Goal: Transaction & Acquisition: Purchase product/service

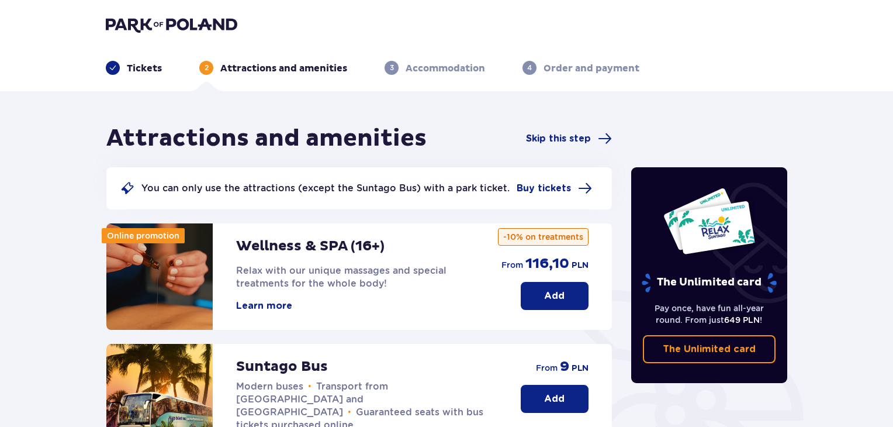
click at [555, 398] on p "Add" at bounding box center [554, 398] width 20 height 13
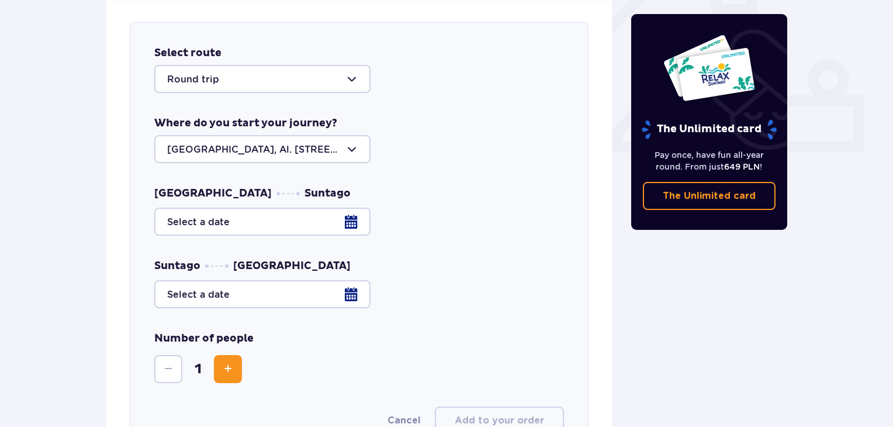
scroll to position [459, 0]
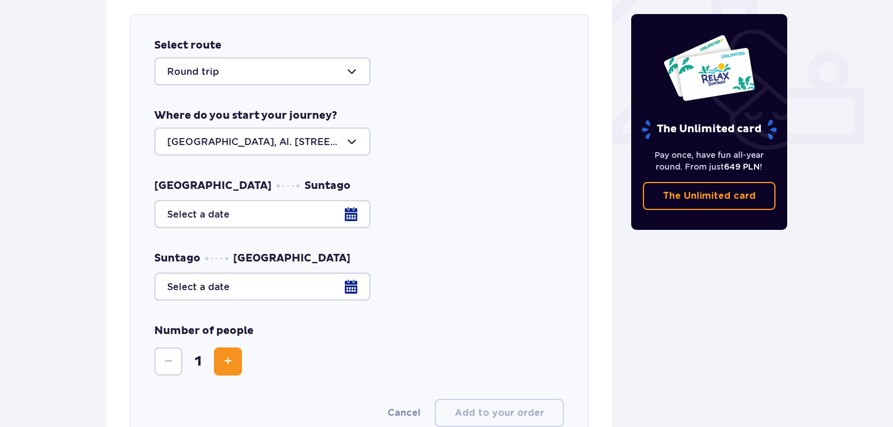
click at [350, 208] on div at bounding box center [359, 214] width 410 height 28
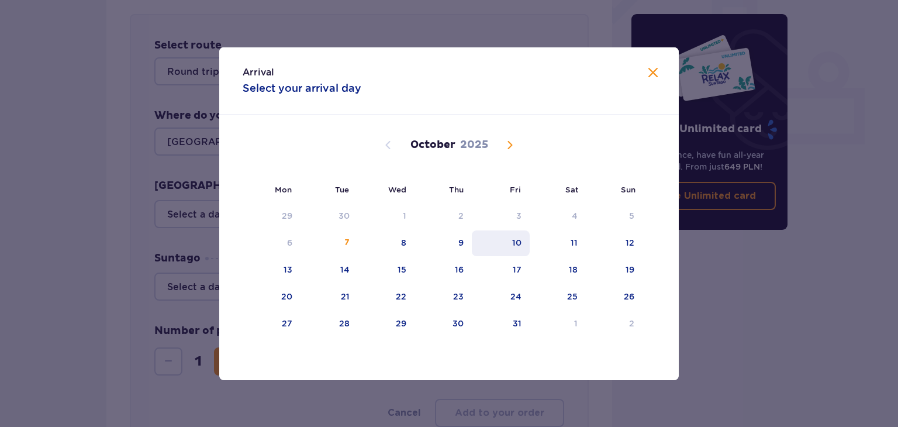
click at [519, 240] on div "10" at bounding box center [516, 243] width 9 height 12
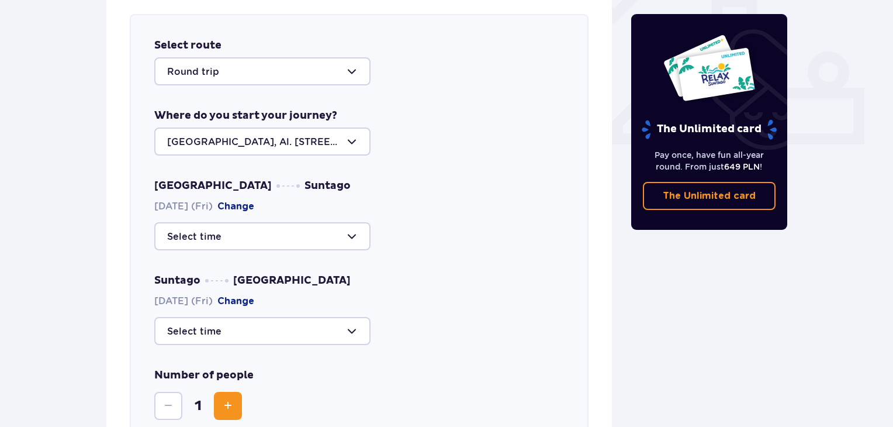
click at [350, 236] on div at bounding box center [262, 236] width 216 height 28
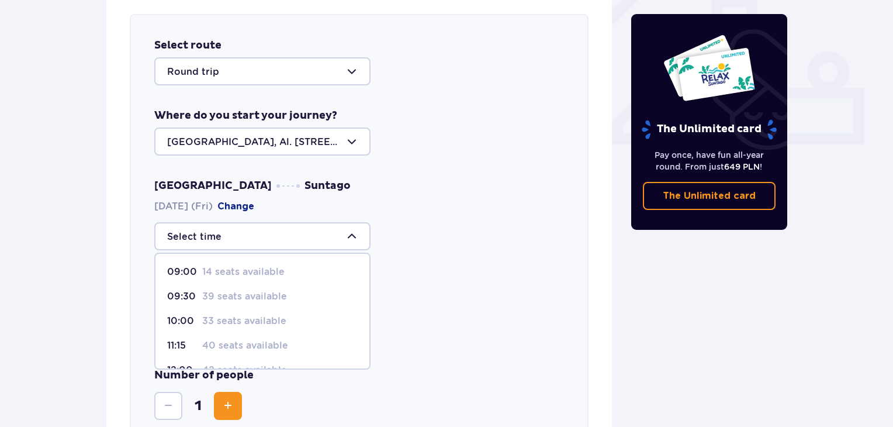
click at [180, 316] on p "10:00" at bounding box center [182, 320] width 30 height 13
type input "10:00"
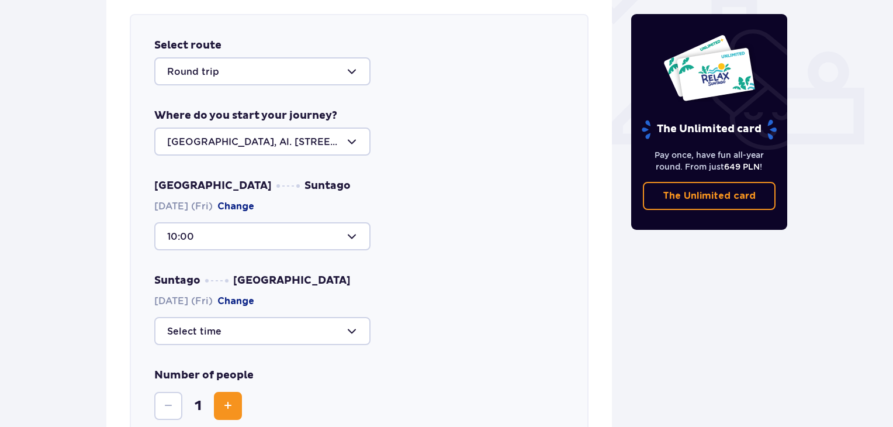
click at [345, 329] on div at bounding box center [262, 331] width 216 height 28
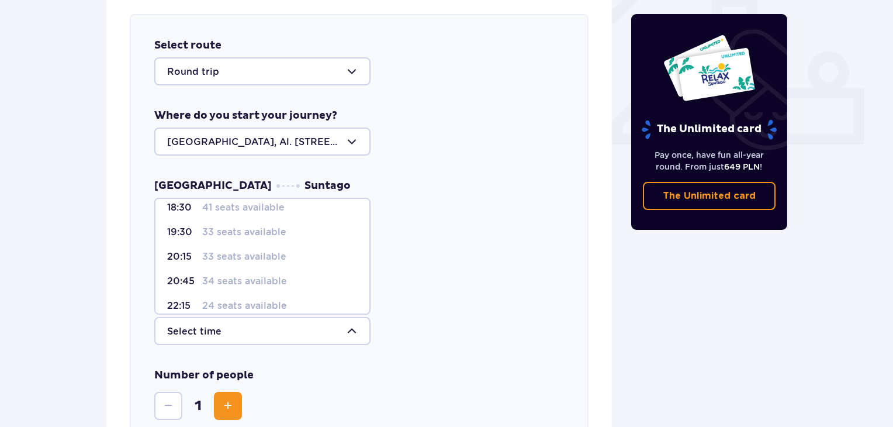
scroll to position [93, 0]
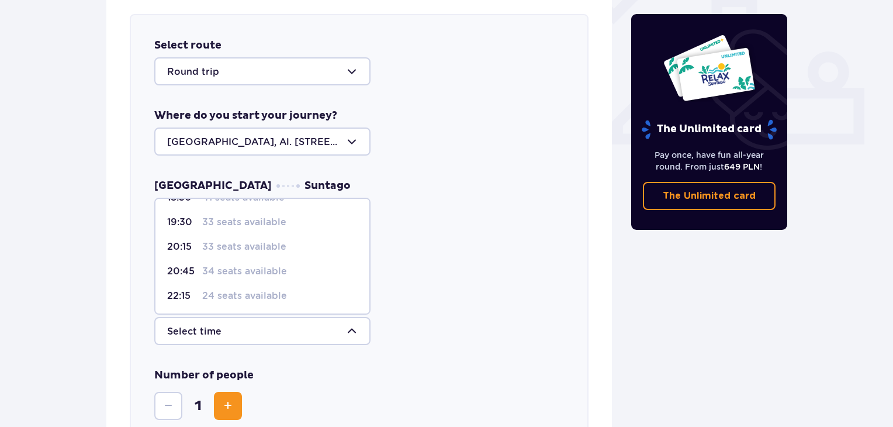
click at [272, 267] on p "34 seats available" at bounding box center [244, 271] width 85 height 13
type input "20:45"
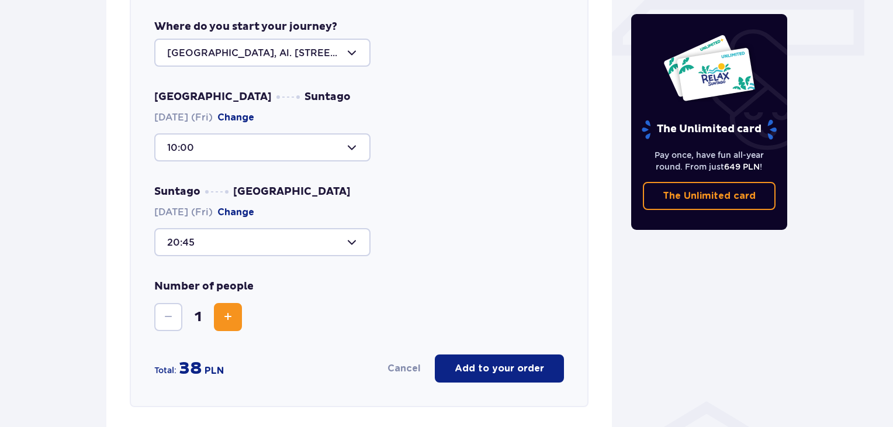
scroll to position [576, 0]
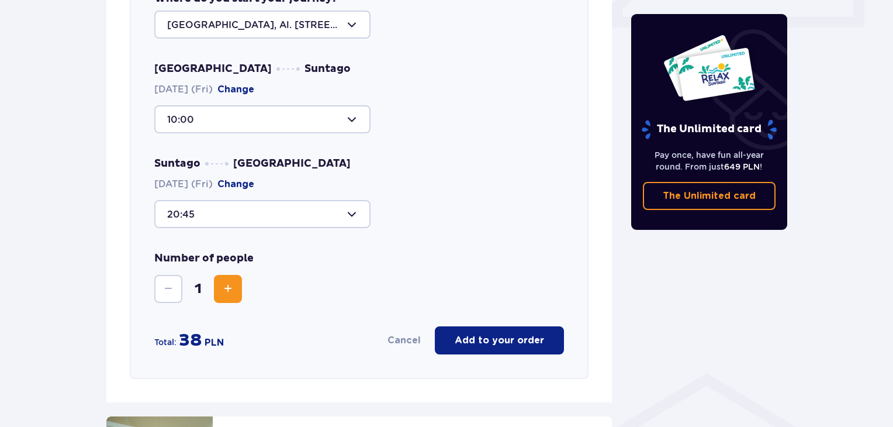
click at [227, 289] on span "Increase" at bounding box center [228, 289] width 14 height 14
click at [227, 288] on span "Increase" at bounding box center [228, 289] width 14 height 14
click at [227, 287] on span "Increase" at bounding box center [228, 289] width 14 height 14
click at [227, 286] on span "Increase" at bounding box center [228, 289] width 14 height 14
click at [517, 336] on p "Add to your order" at bounding box center [499, 340] width 89 height 13
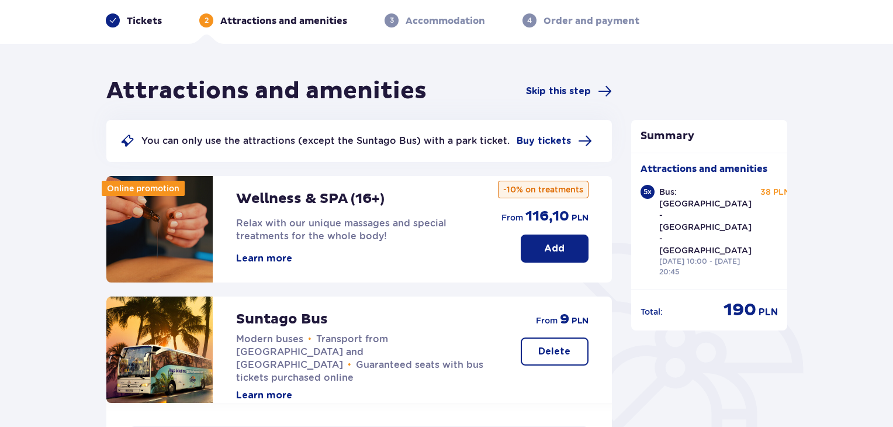
scroll to position [0, 0]
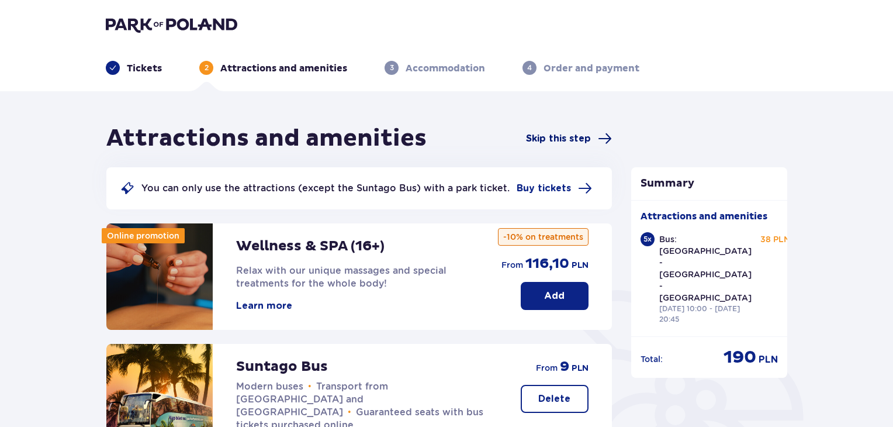
click at [607, 133] on span at bounding box center [605, 139] width 14 height 14
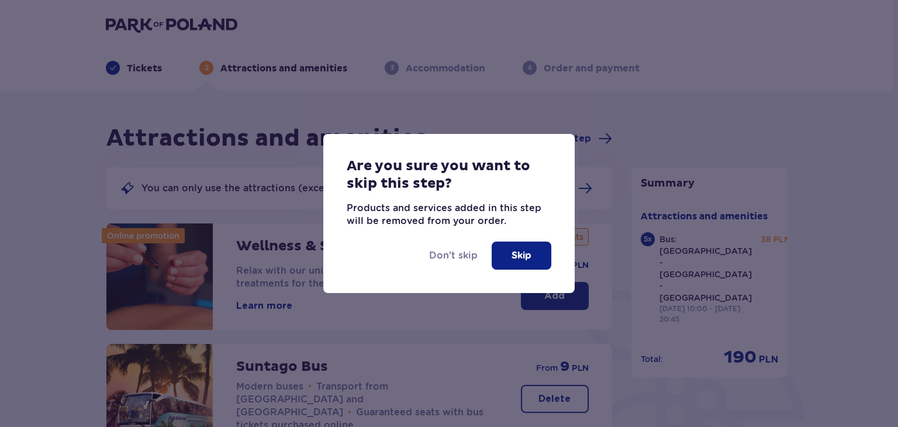
click at [524, 255] on p "Skip" at bounding box center [521, 255] width 20 height 13
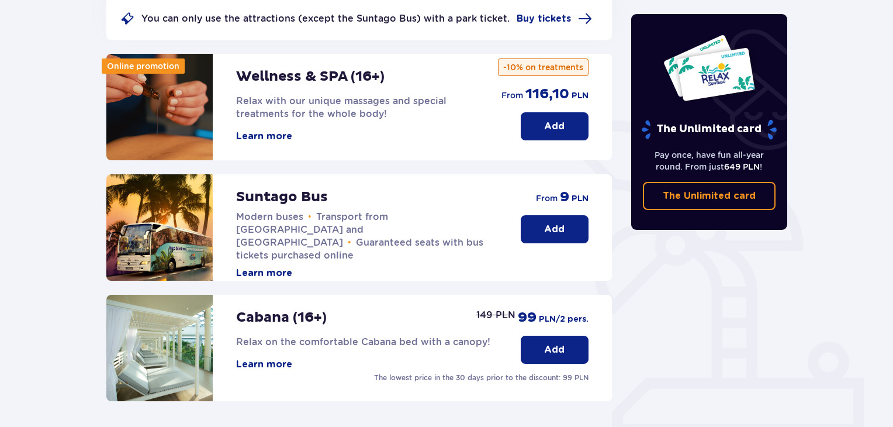
scroll to position [71, 0]
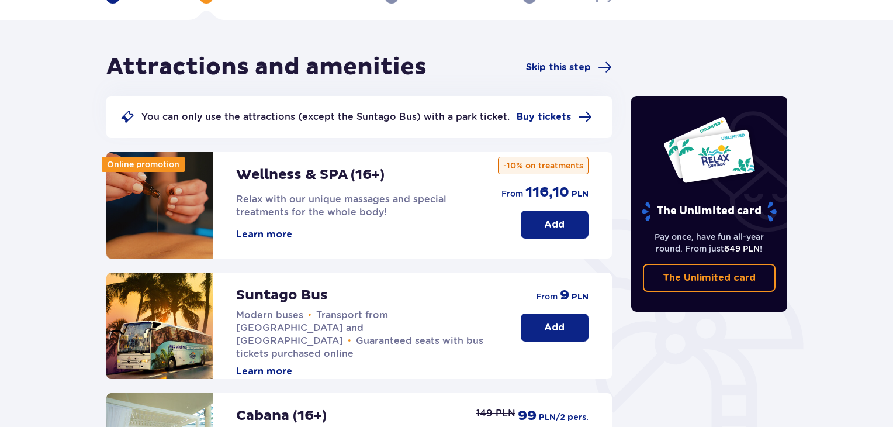
click at [553, 323] on p "Add" at bounding box center [554, 327] width 20 height 13
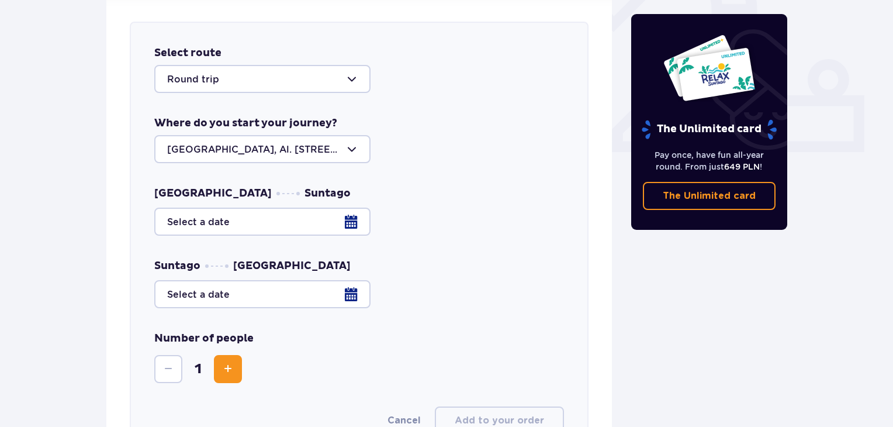
scroll to position [459, 0]
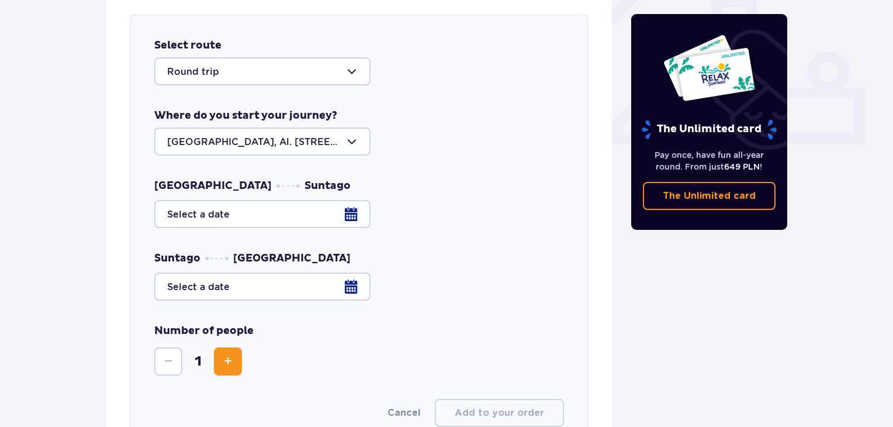
click at [353, 211] on div at bounding box center [359, 214] width 410 height 28
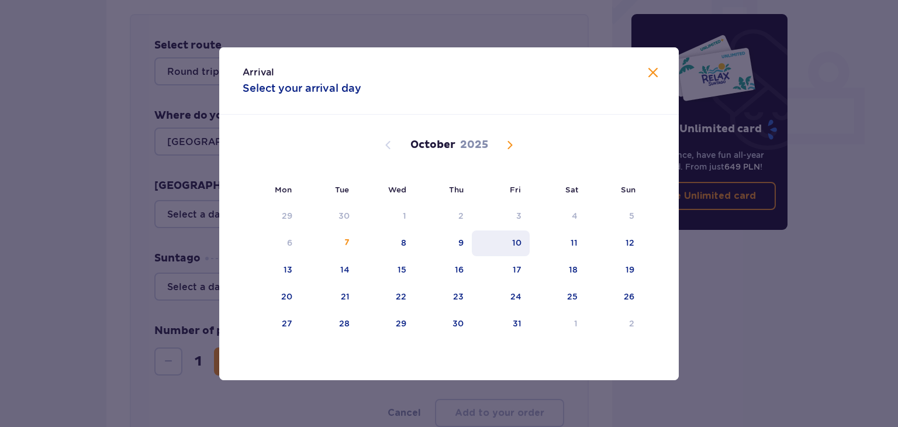
click at [509, 241] on div "10" at bounding box center [501, 243] width 58 height 26
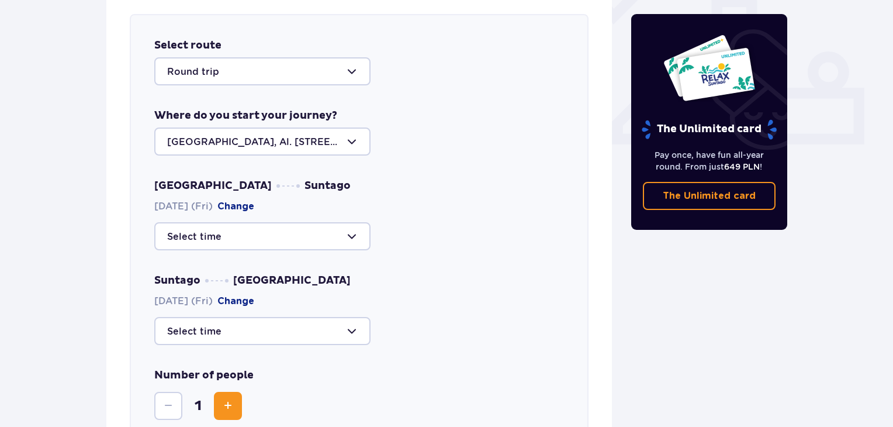
click at [355, 234] on div at bounding box center [262, 236] width 216 height 28
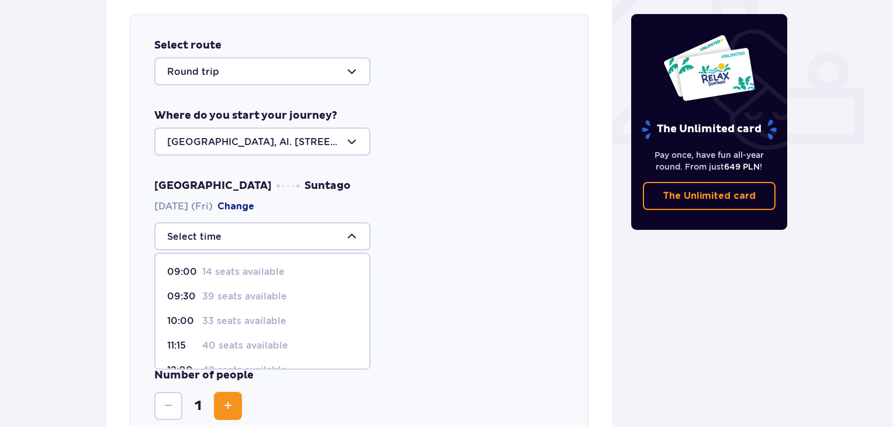
click at [187, 313] on span "10:00 33 seats available" at bounding box center [262, 321] width 214 height 25
type input "10:00"
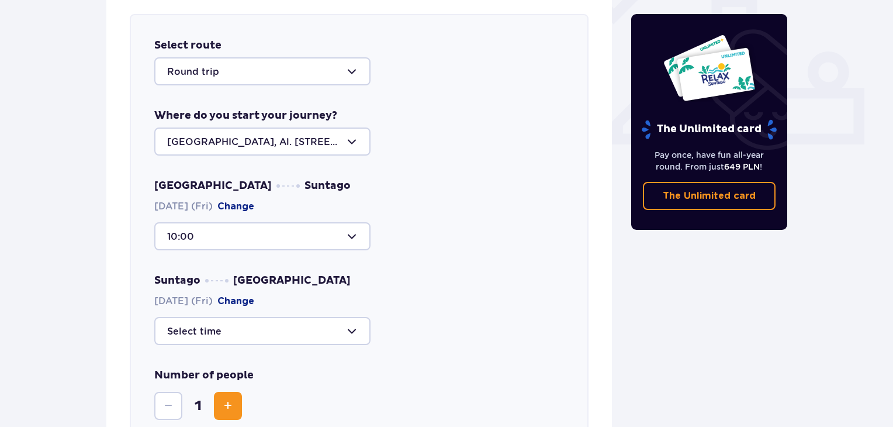
click at [347, 331] on div at bounding box center [262, 331] width 216 height 28
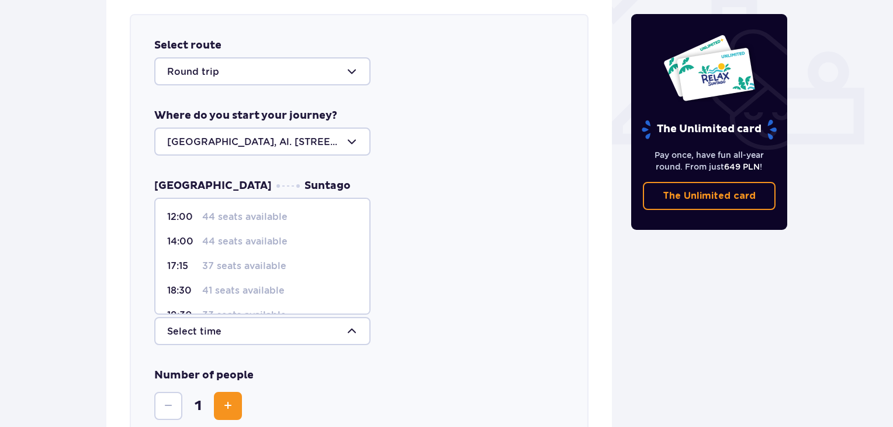
scroll to position [93, 0]
click at [272, 268] on p "34 seats available" at bounding box center [244, 271] width 85 height 13
type input "20:45"
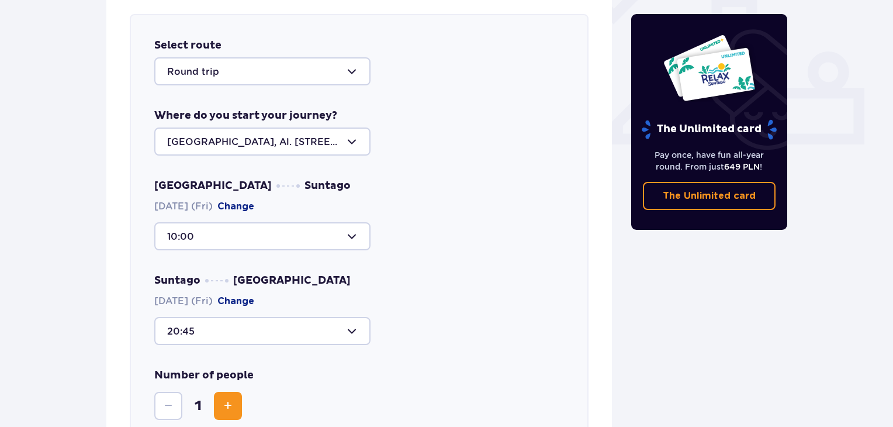
click at [229, 400] on span "Increase" at bounding box center [228, 406] width 14 height 14
click at [229, 399] on span "Increase" at bounding box center [228, 406] width 14 height 14
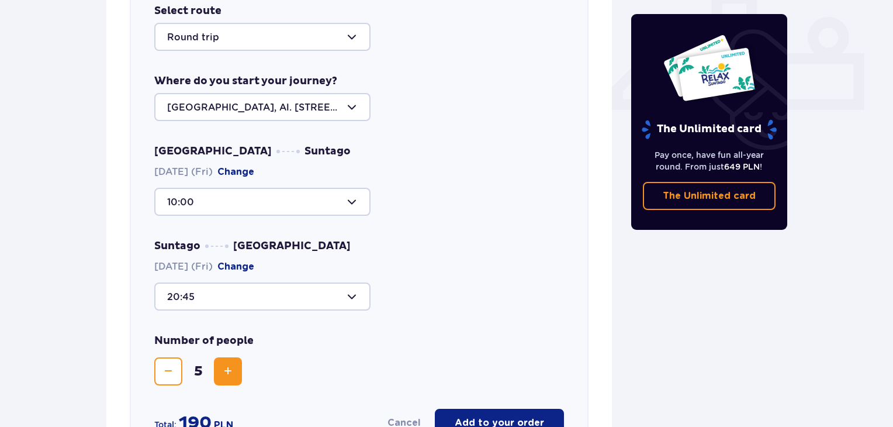
scroll to position [576, 0]
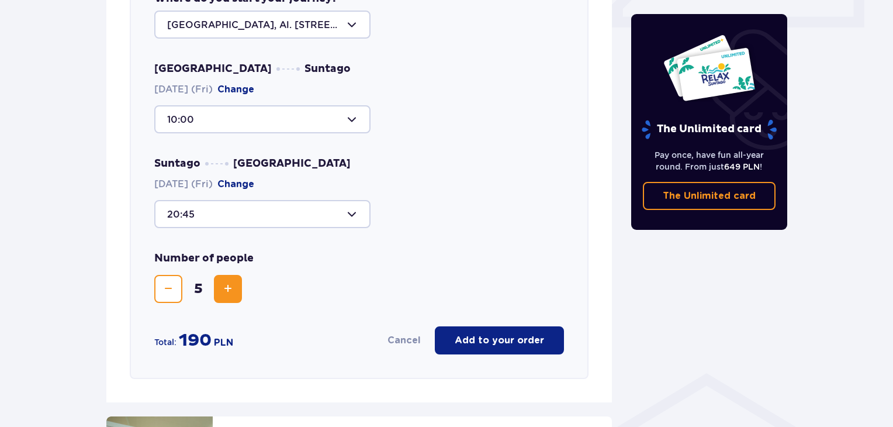
click at [504, 336] on p "Add to your order" at bounding box center [499, 340] width 89 height 13
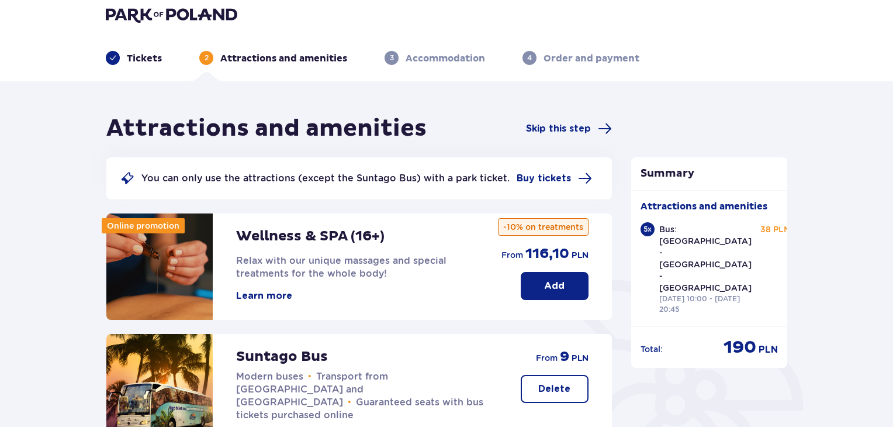
scroll to position [0, 0]
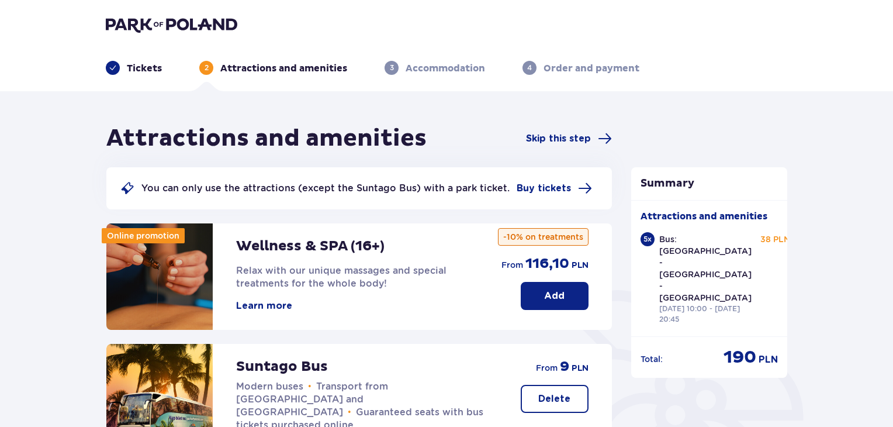
click at [140, 66] on p "Tickets" at bounding box center [144, 68] width 35 height 13
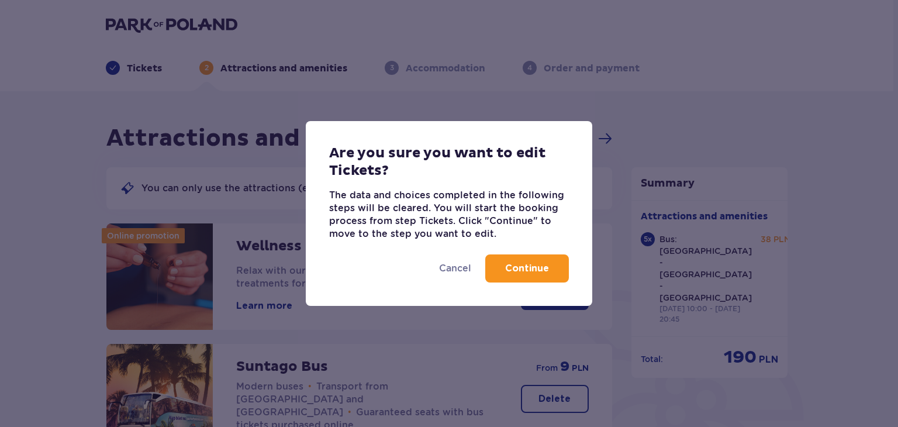
click at [524, 266] on p "Continue" at bounding box center [527, 268] width 44 height 13
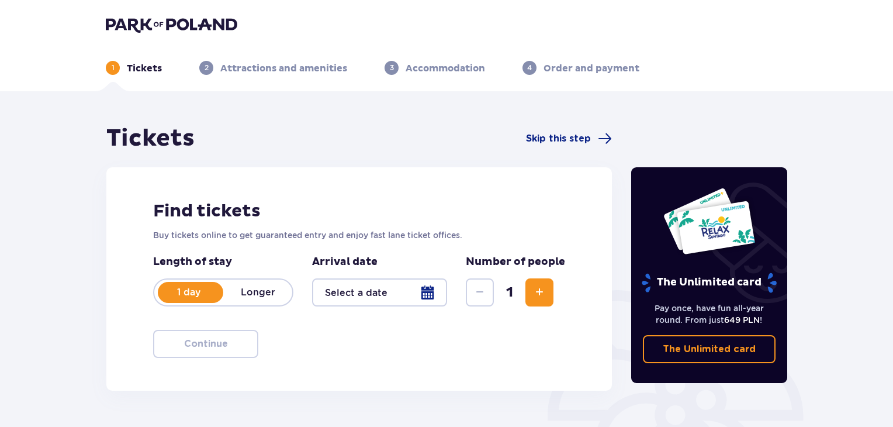
click at [429, 293] on div at bounding box center [379, 292] width 135 height 28
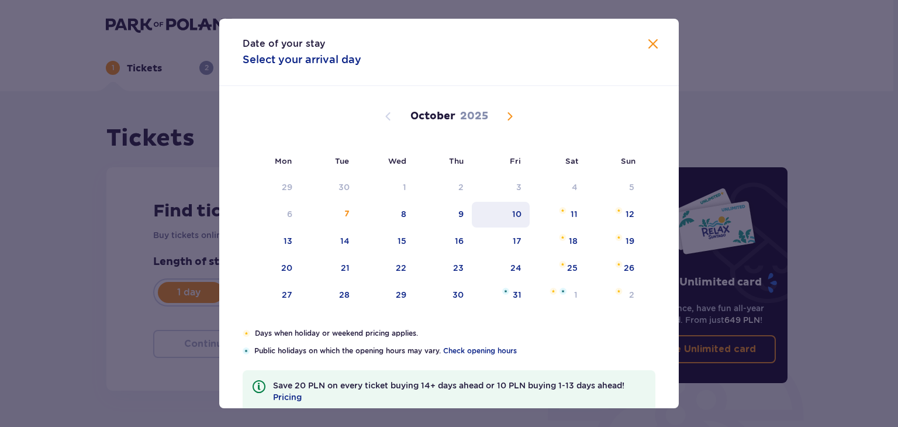
click at [519, 211] on div "10" at bounding box center [516, 214] width 9 height 12
type input "10.10.25"
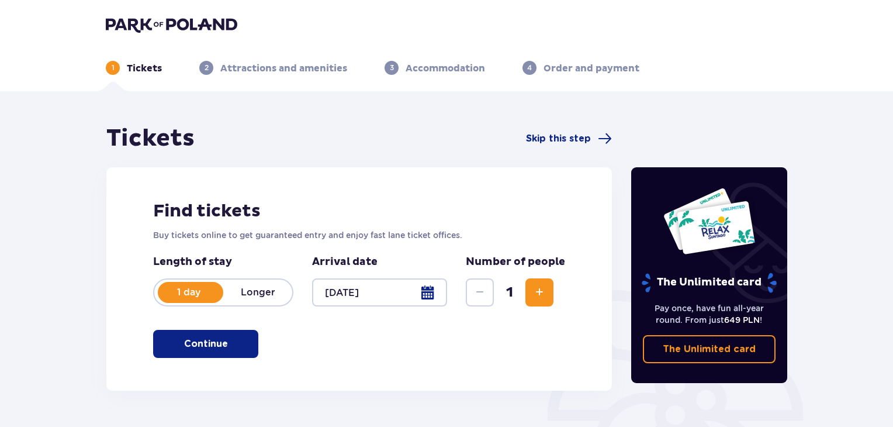
click at [543, 289] on span "Increase" at bounding box center [540, 292] width 14 height 14
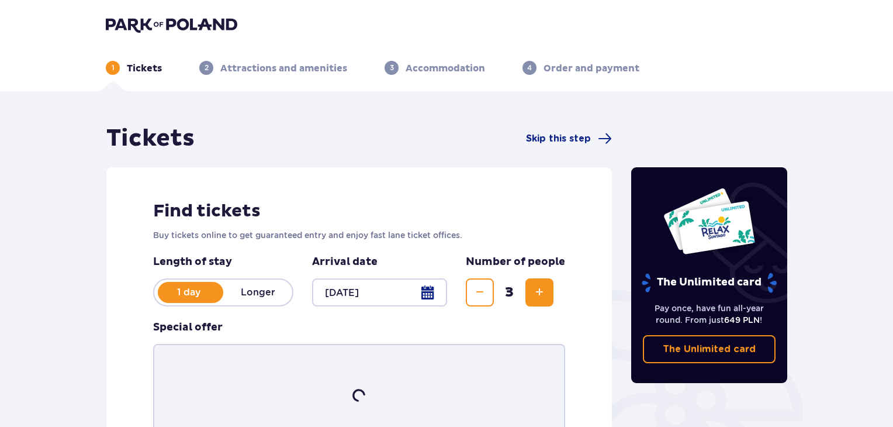
click at [543, 289] on span "Increase" at bounding box center [540, 292] width 14 height 14
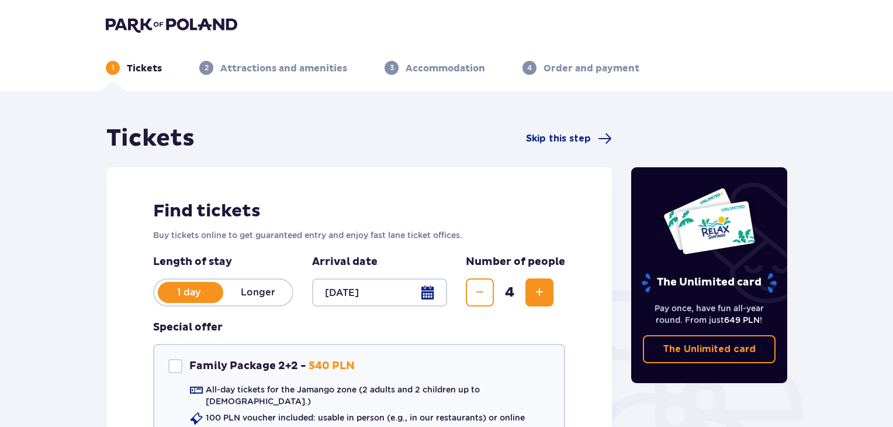
click at [543, 289] on span "Increase" at bounding box center [540, 292] width 14 height 14
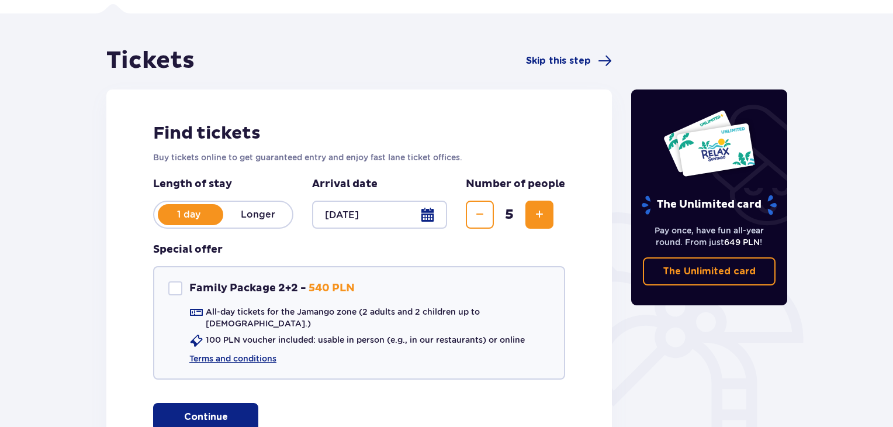
scroll to position [117, 0]
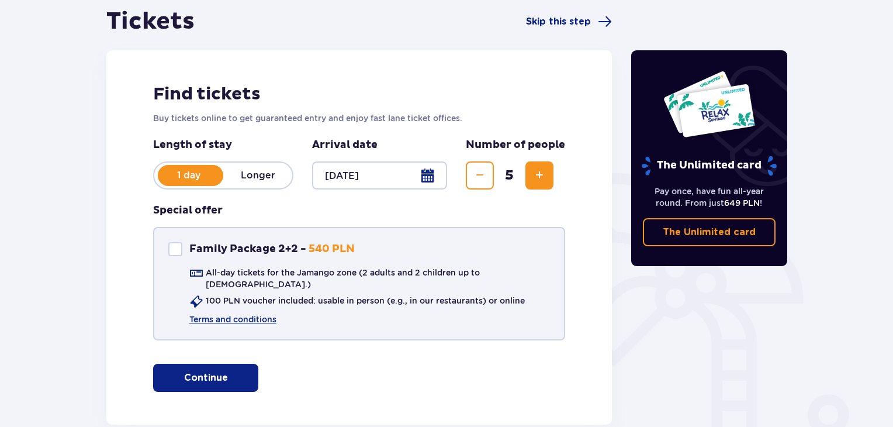
click at [177, 247] on div "Family Package 2+2" at bounding box center [175, 249] width 14 height 14
click at [248, 313] on link "Terms and conditions" at bounding box center [232, 319] width 87 height 12
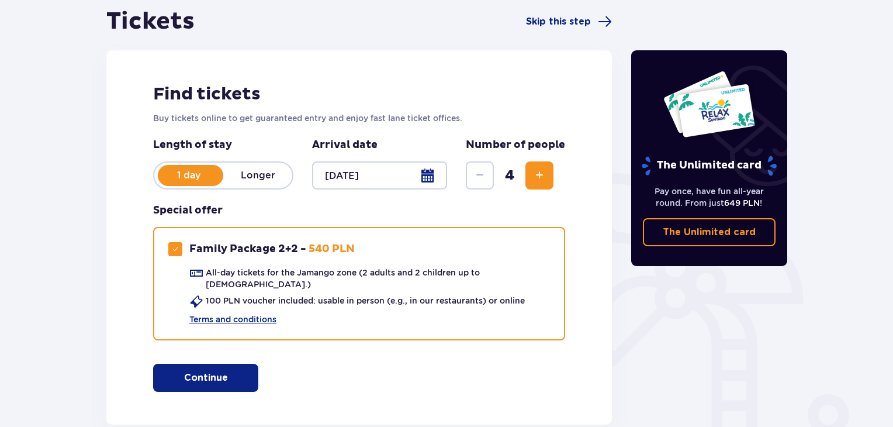
click at [545, 175] on span "Increase" at bounding box center [540, 175] width 14 height 14
click at [227, 371] on span "button" at bounding box center [230, 378] width 14 height 14
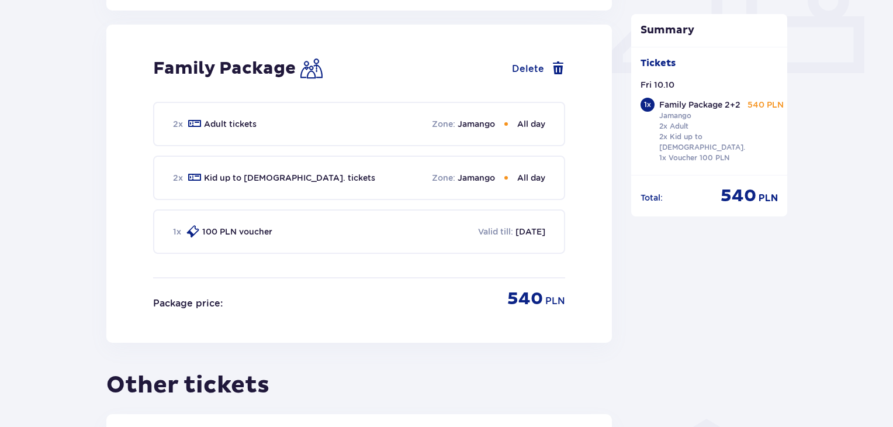
scroll to position [531, 0]
click at [558, 61] on span at bounding box center [558, 68] width 14 height 14
checkbox input "false"
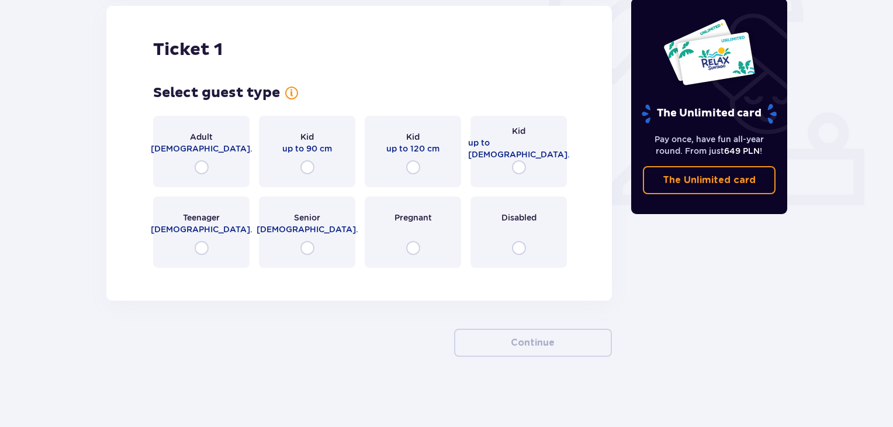
scroll to position [2, 0]
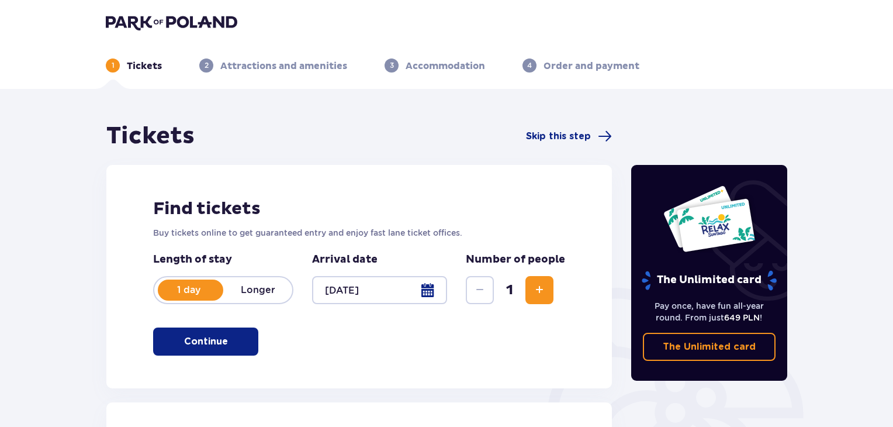
click at [543, 283] on span "Increase" at bounding box center [540, 290] width 14 height 14
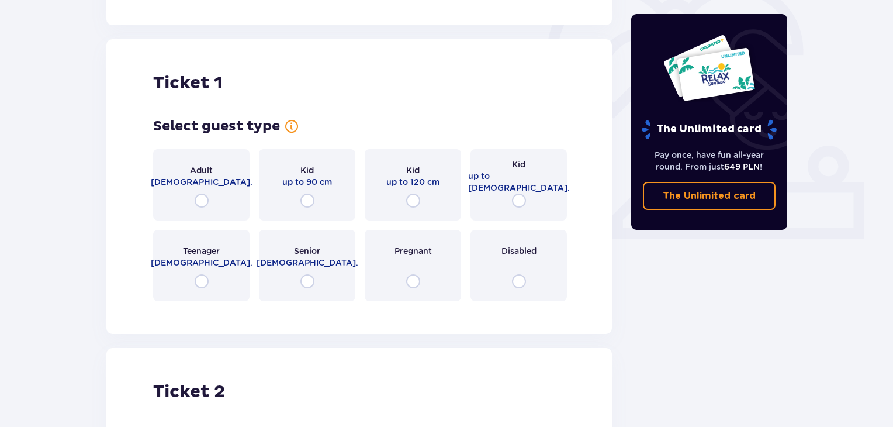
click at [543, 282] on div "Adult 18 - 65 y.o. Kid up to 90 cm Kid up to 120 cm Kid up to 16 y.o. Teenager …" at bounding box center [359, 225] width 412 height 152
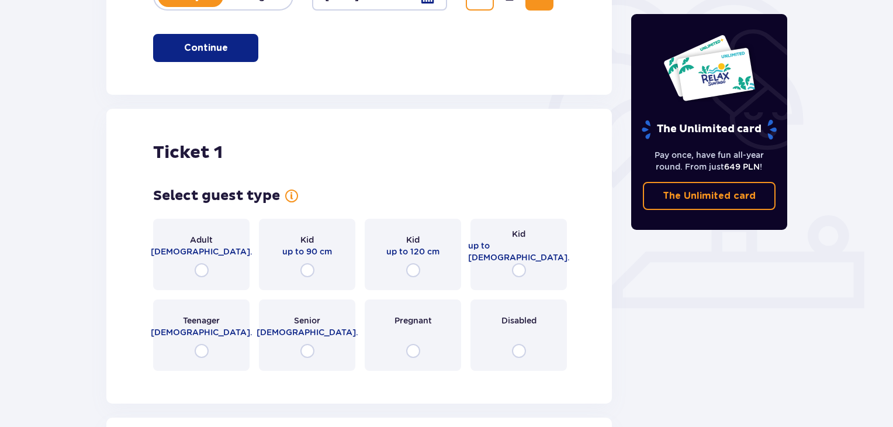
scroll to position [98, 0]
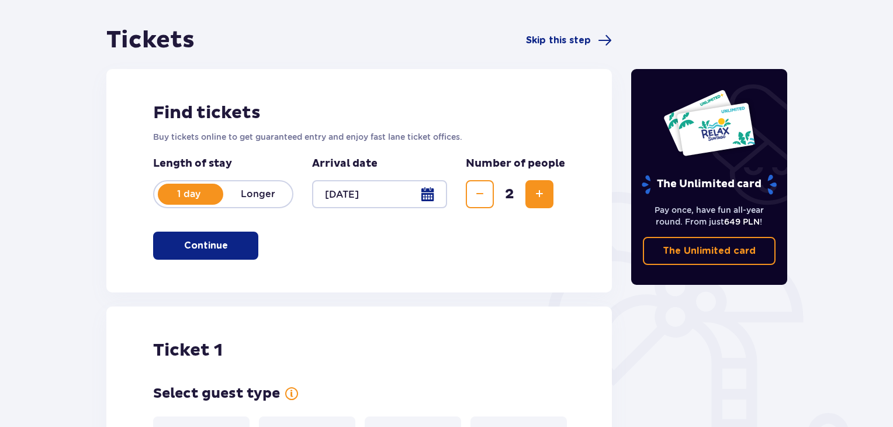
click at [542, 194] on span "Increase" at bounding box center [540, 194] width 14 height 14
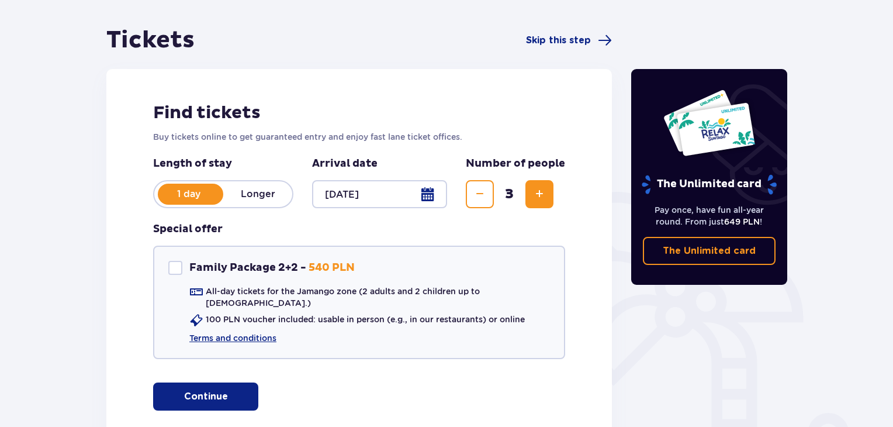
click at [542, 193] on div "Find tickets Buy tickets online to get guaranteed entry and enjoy fast lane tic…" at bounding box center [359, 256] width 506 height 374
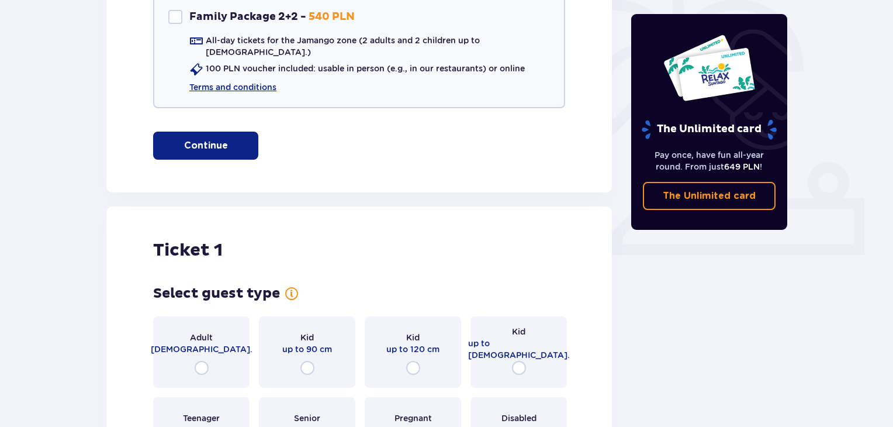
scroll to position [239, 0]
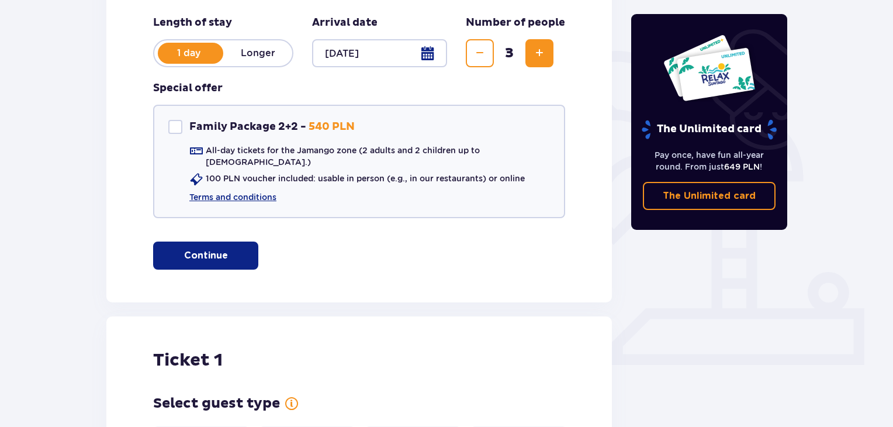
click at [540, 50] on span "Increase" at bounding box center [540, 53] width 14 height 14
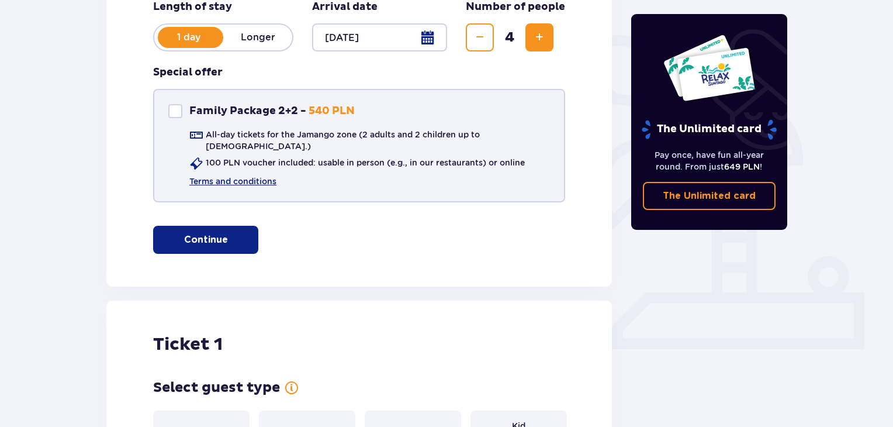
scroll to position [181, 0]
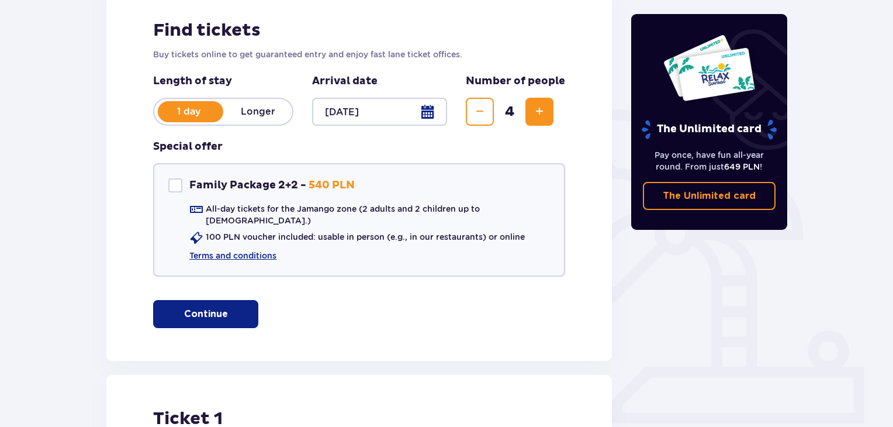
click at [539, 108] on span "Increase" at bounding box center [540, 112] width 14 height 14
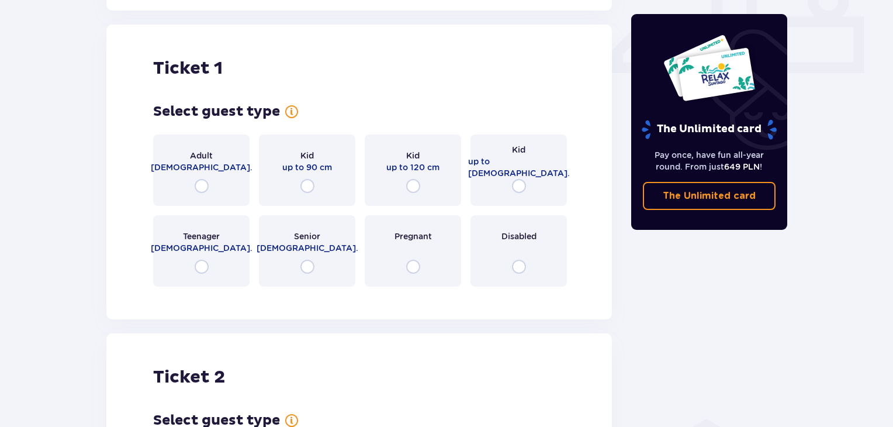
scroll to position [531, 0]
click at [201, 178] on input "radio" at bounding box center [202, 185] width 14 height 14
radio input "true"
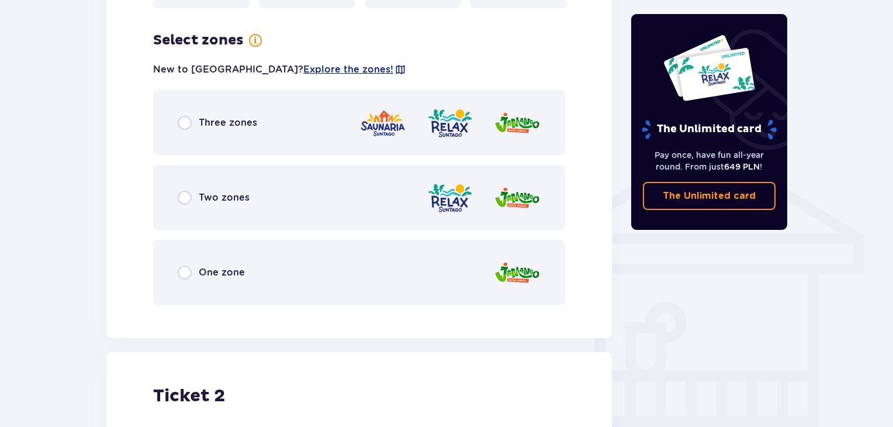
scroll to position [817, 0]
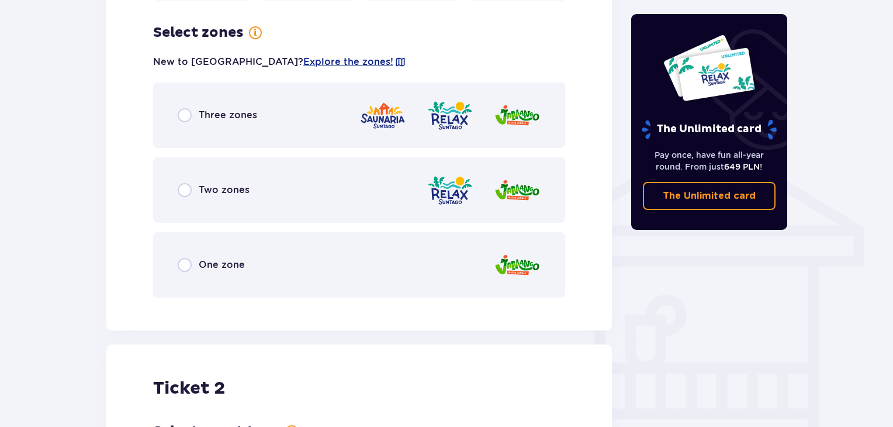
click at [185, 258] on input "radio" at bounding box center [185, 265] width 14 height 14
radio input "true"
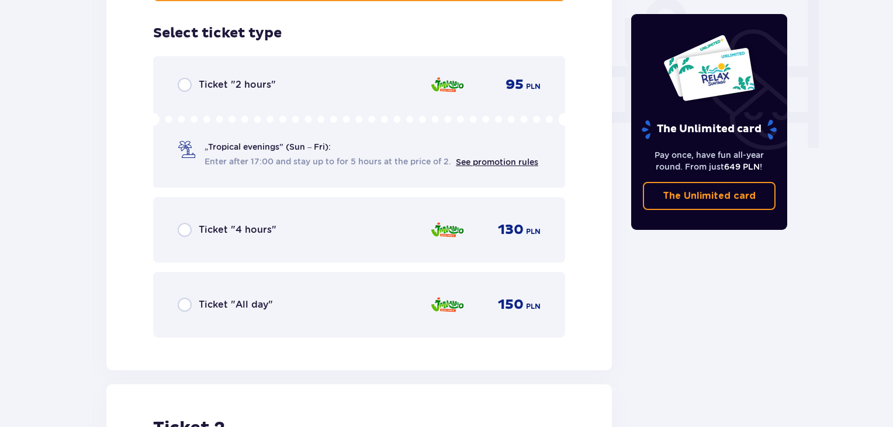
scroll to position [1114, 0]
click at [189, 297] on input "radio" at bounding box center [185, 304] width 14 height 14
radio input "true"
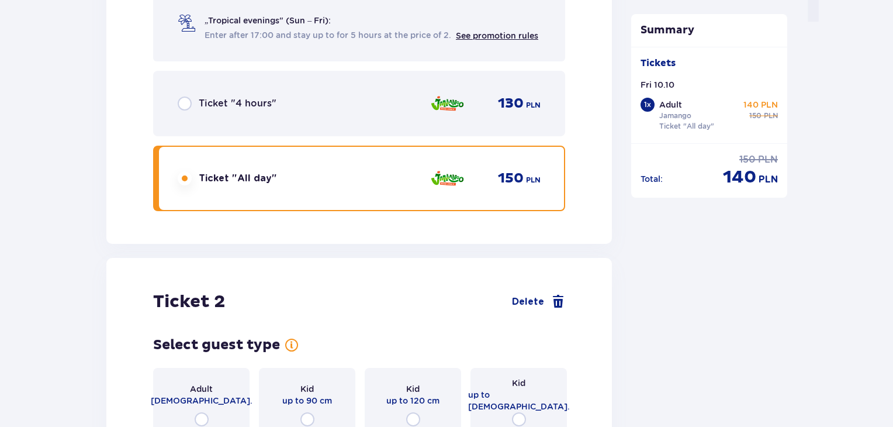
scroll to position [1473, 0]
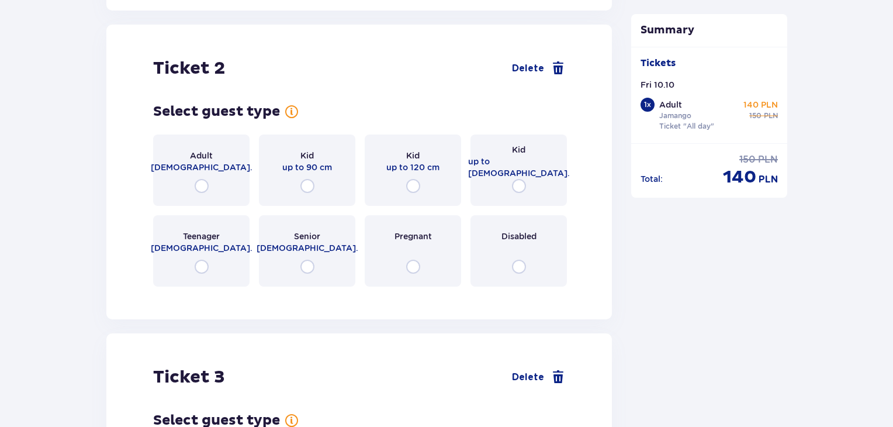
click at [203, 179] on input "radio" at bounding box center [202, 186] width 14 height 14
radio input "true"
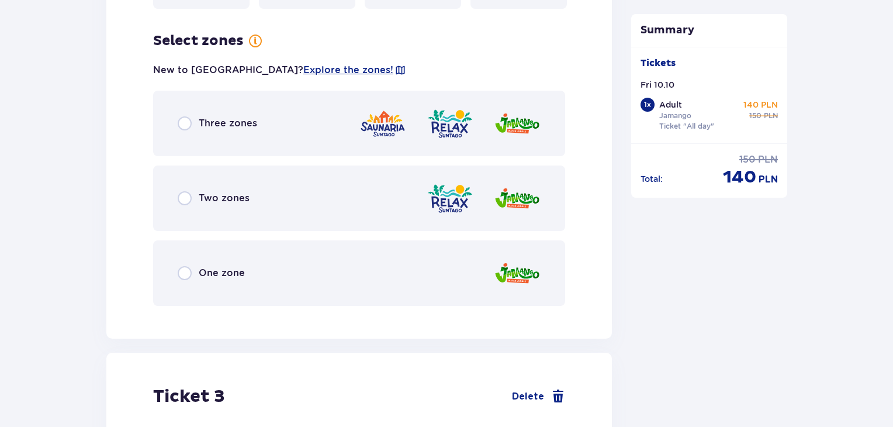
scroll to position [1758, 0]
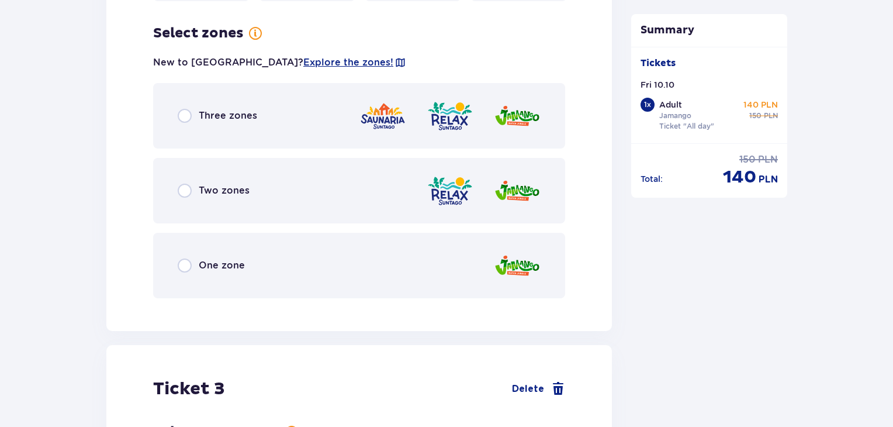
click at [188, 258] on input "radio" at bounding box center [185, 265] width 14 height 14
radio input "true"
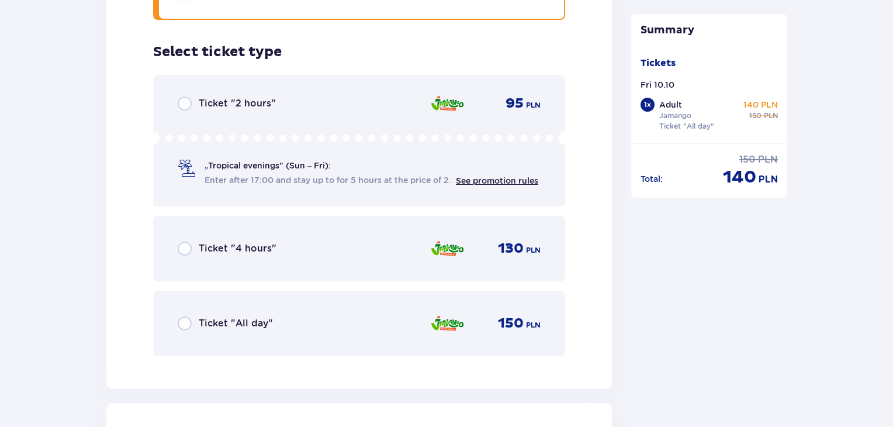
scroll to position [2055, 0]
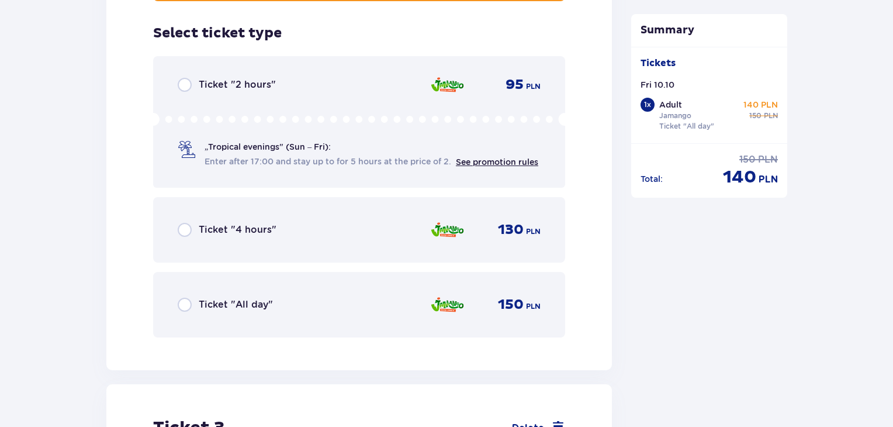
click at [181, 298] on input "radio" at bounding box center [185, 305] width 14 height 14
radio input "true"
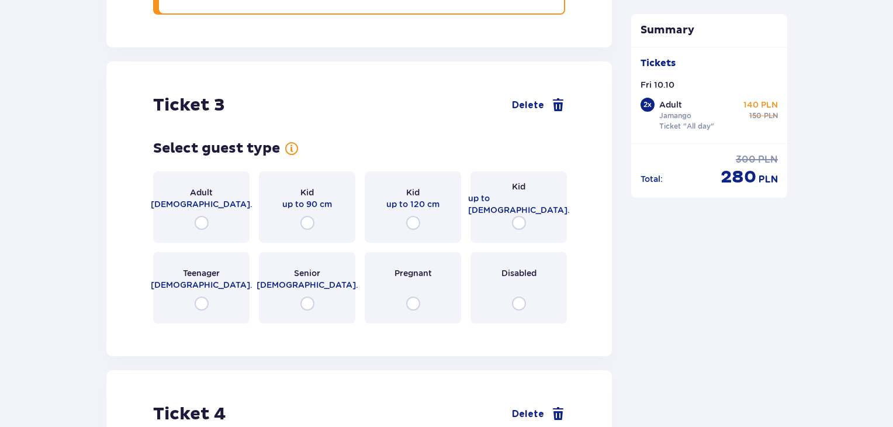
scroll to position [2414, 0]
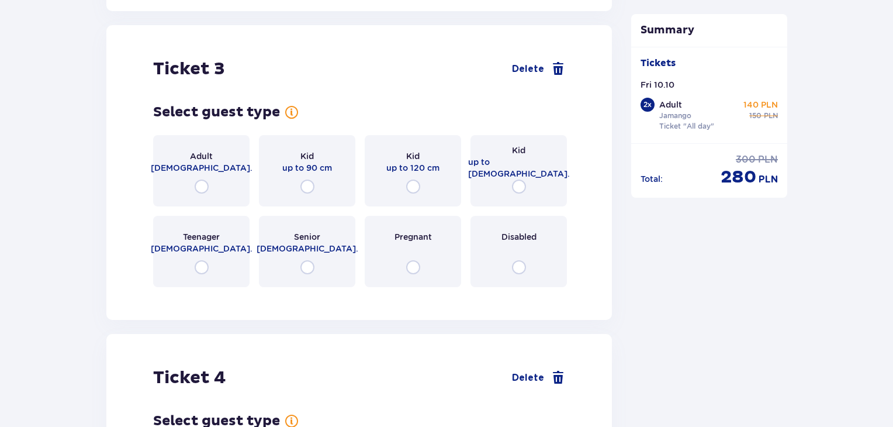
click at [520, 179] on input "radio" at bounding box center [519, 186] width 14 height 14
radio input "true"
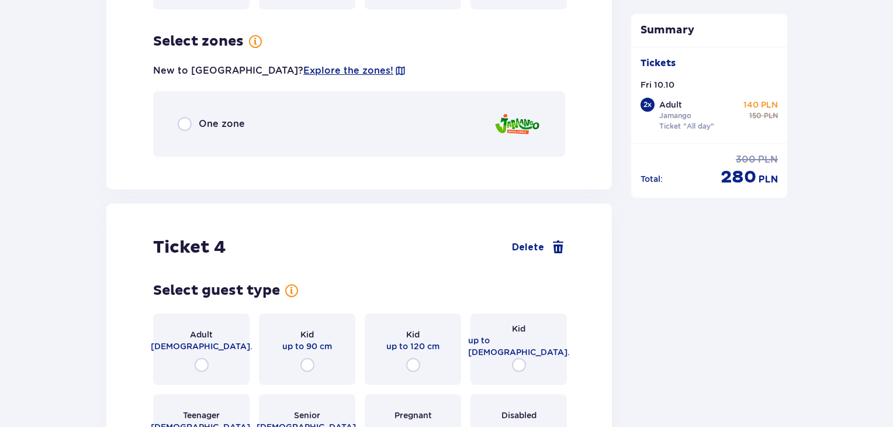
scroll to position [2699, 0]
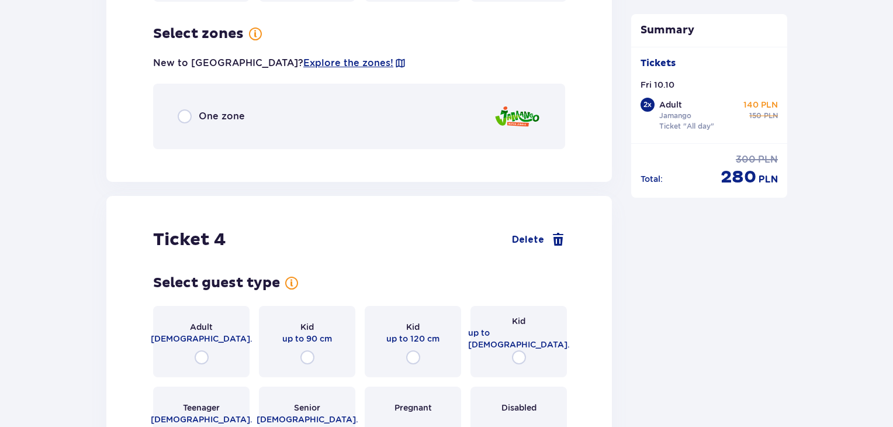
click at [187, 109] on input "radio" at bounding box center [185, 116] width 14 height 14
radio input "true"
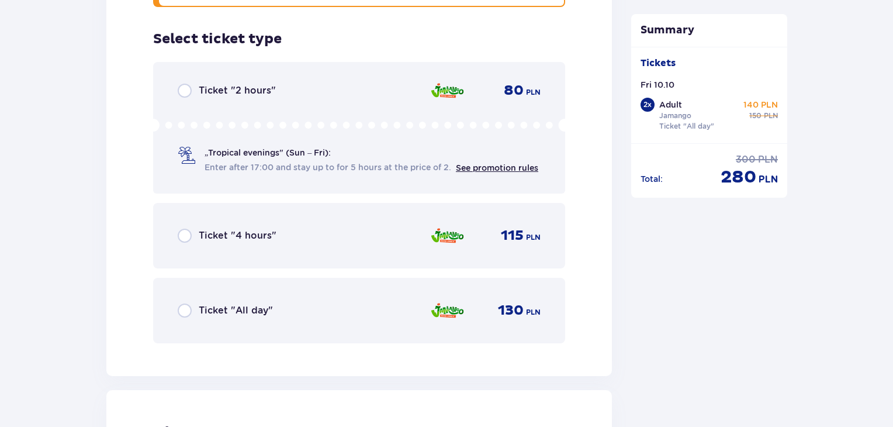
scroll to position [2846, 0]
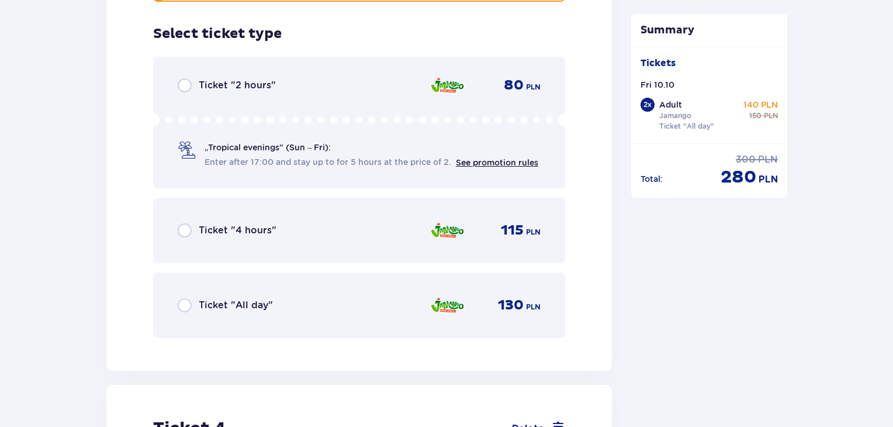
click at [184, 298] on input "radio" at bounding box center [185, 305] width 14 height 14
radio input "true"
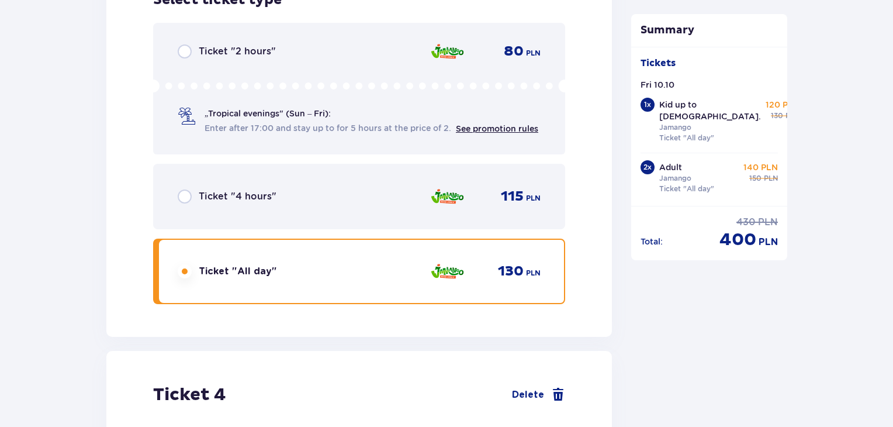
scroll to position [3206, 0]
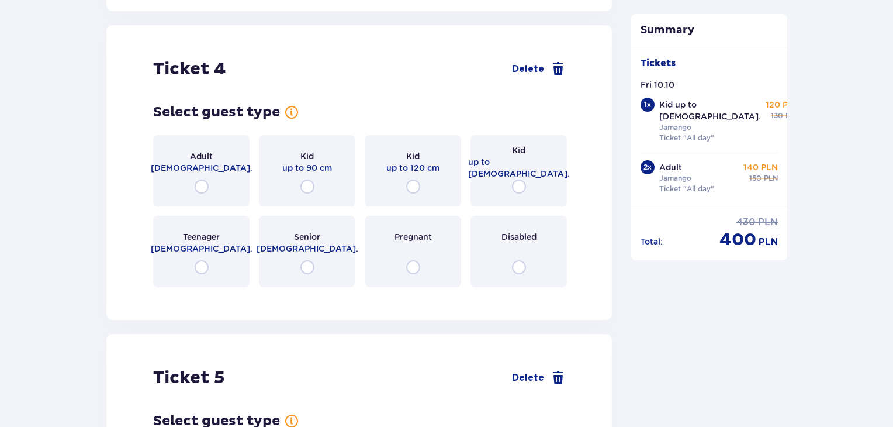
click at [517, 179] on input "radio" at bounding box center [519, 186] width 14 height 14
radio input "true"
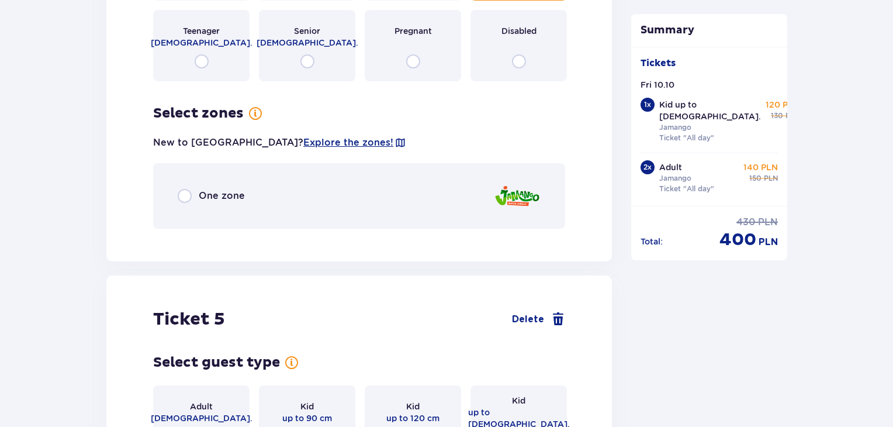
scroll to position [3316, 0]
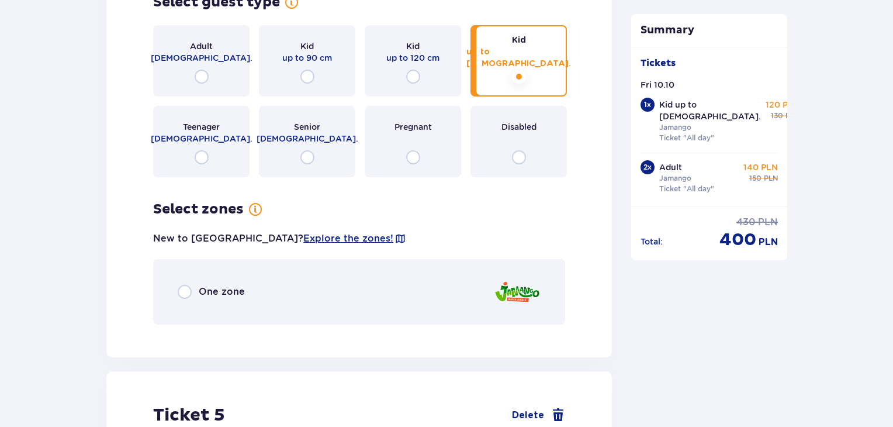
click at [185, 285] on input "radio" at bounding box center [185, 292] width 14 height 14
radio input "true"
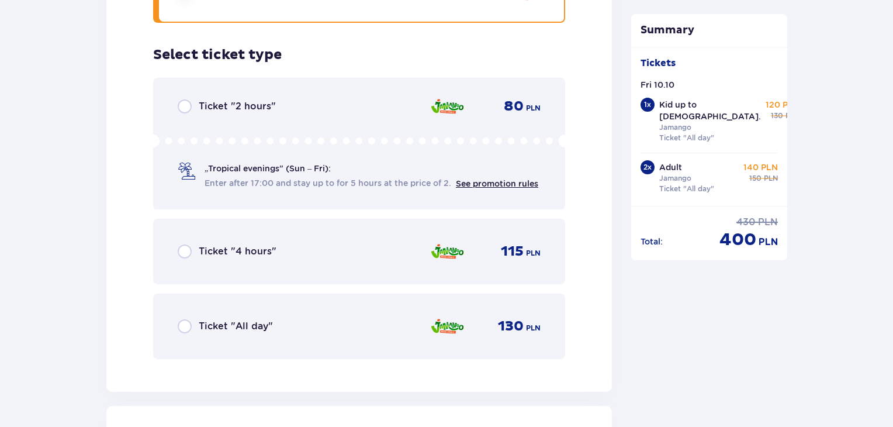
scroll to position [3638, 0]
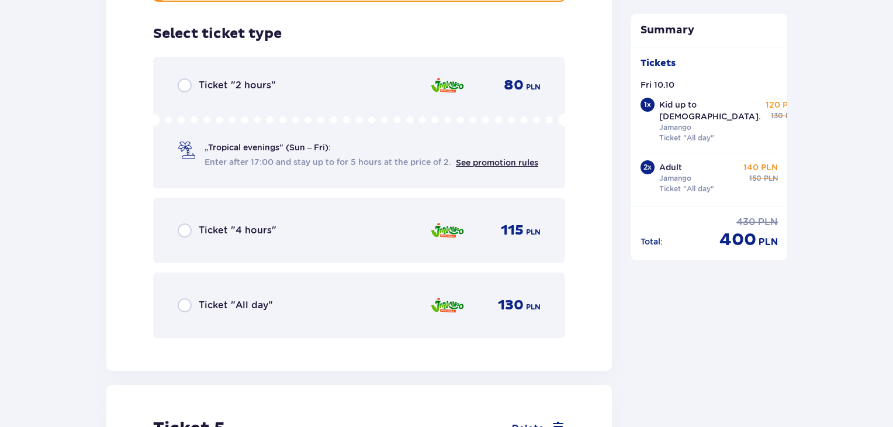
click at [191, 298] on input "radio" at bounding box center [185, 305] width 14 height 14
radio input "true"
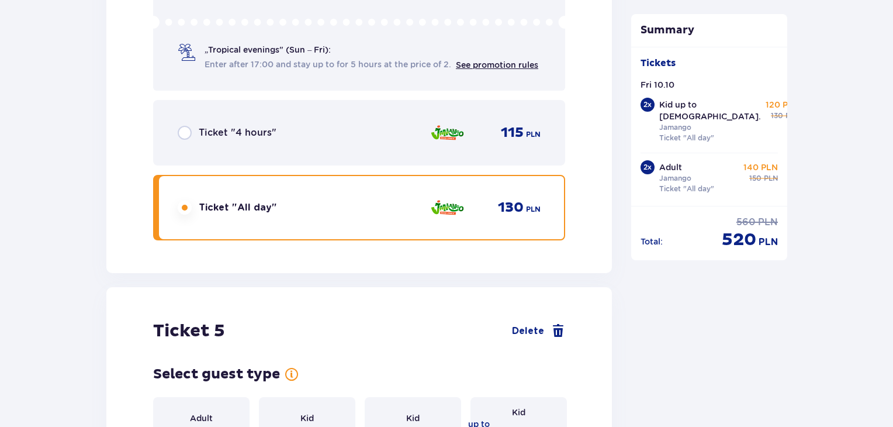
scroll to position [3997, 0]
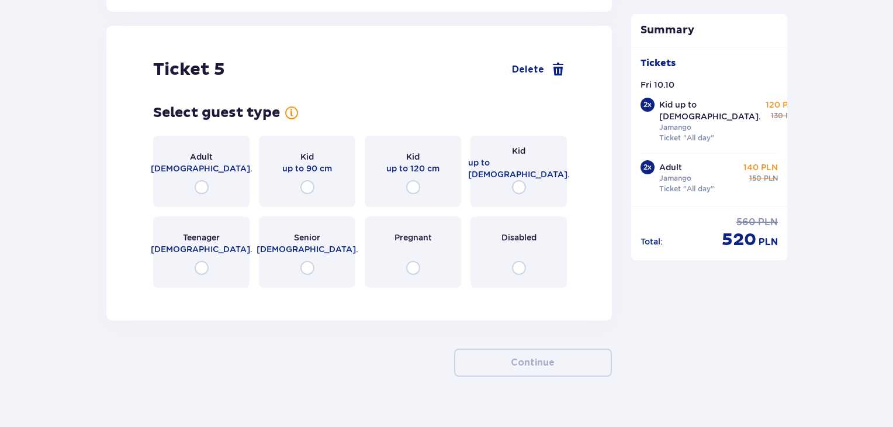
click at [517, 180] on input "radio" at bounding box center [519, 187] width 14 height 14
radio input "true"
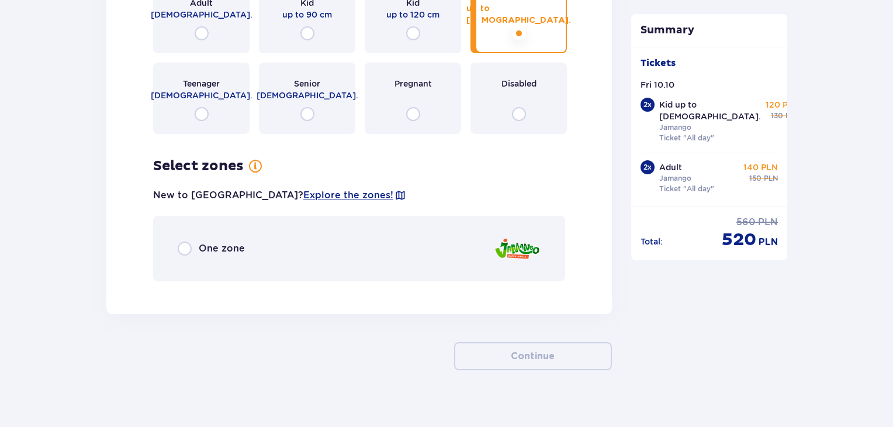
scroll to position [4153, 0]
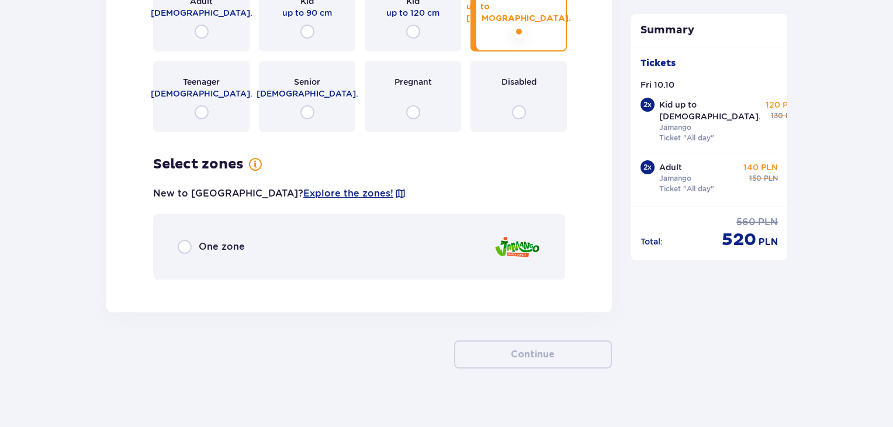
click at [183, 240] on input "radio" at bounding box center [185, 247] width 14 height 14
radio input "true"
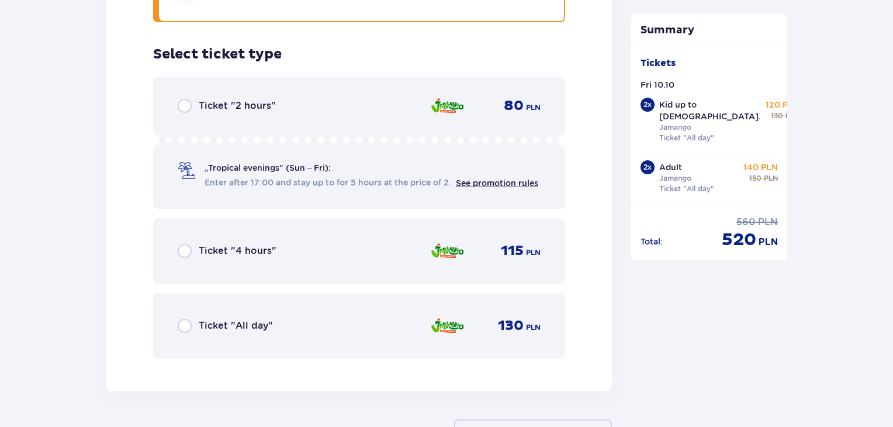
scroll to position [4430, 0]
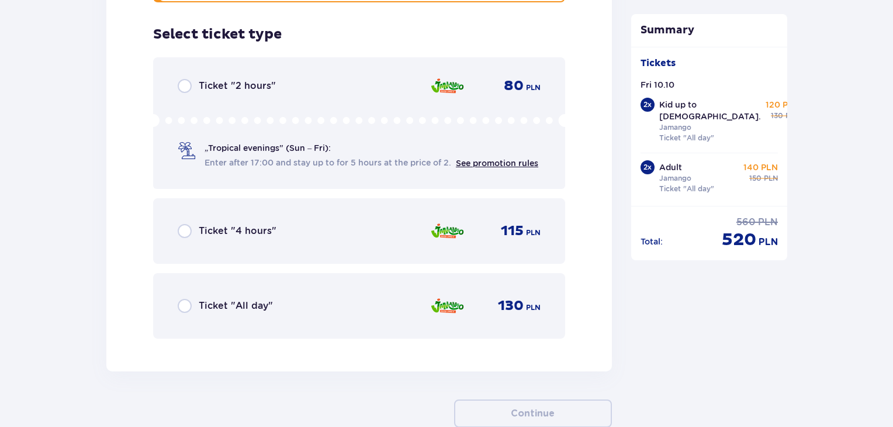
click at [183, 299] on input "radio" at bounding box center [185, 306] width 14 height 14
radio input "true"
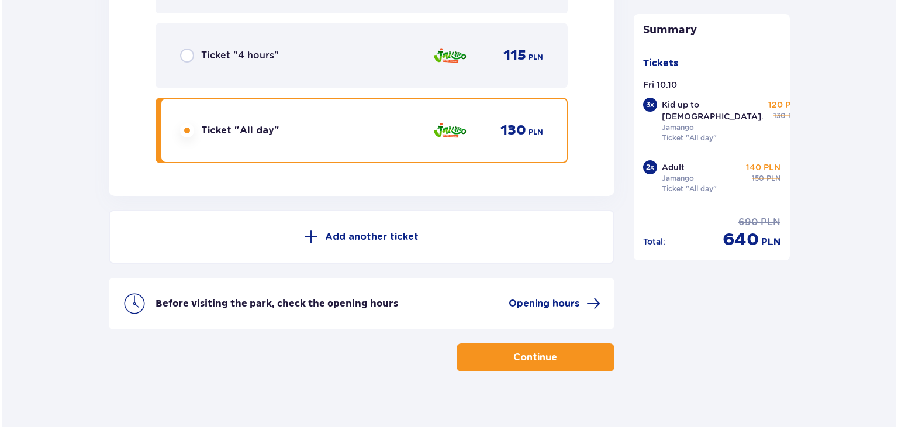
scroll to position [4606, 0]
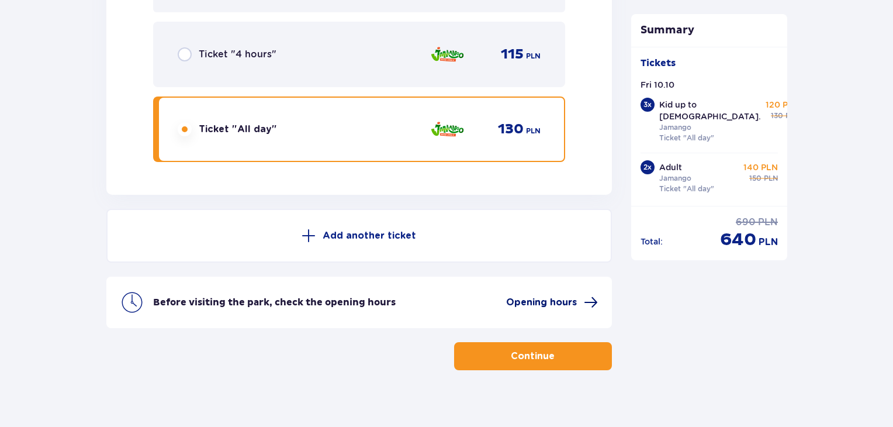
click at [595, 295] on span at bounding box center [591, 302] width 14 height 14
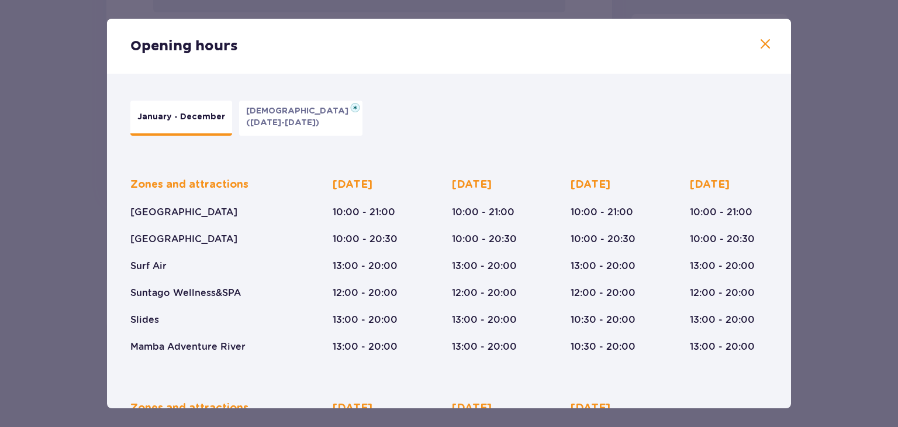
click at [762, 41] on span at bounding box center [765, 44] width 14 height 14
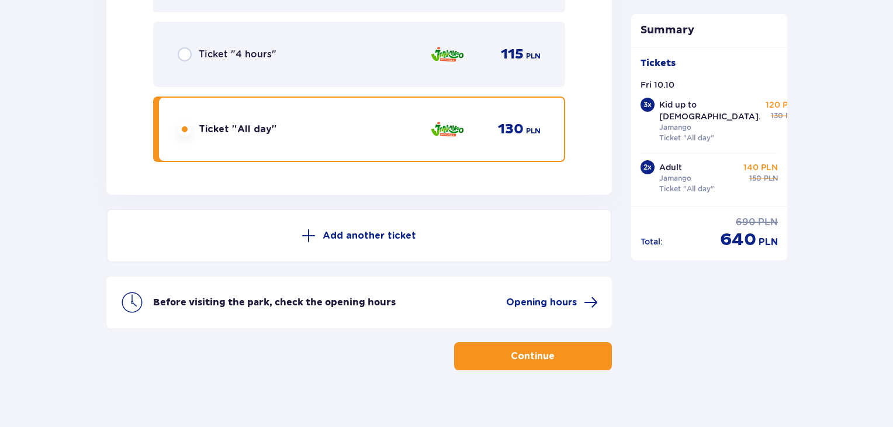
click at [520, 350] on p "Continue" at bounding box center [533, 356] width 44 height 13
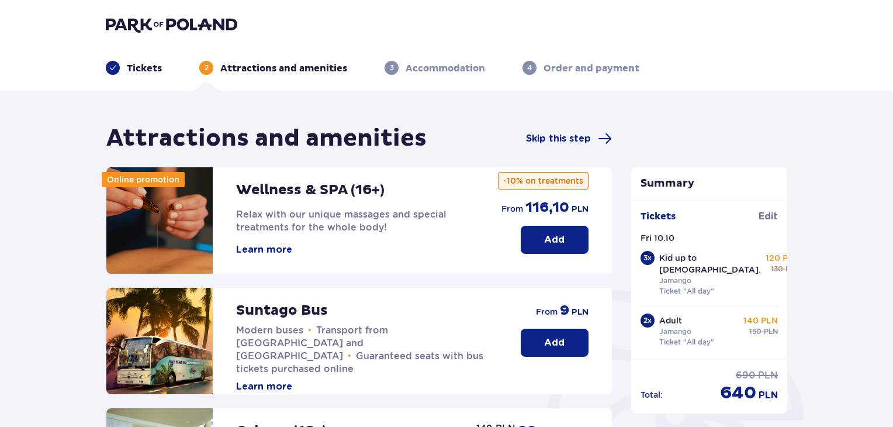
click at [557, 343] on p "Add" at bounding box center [554, 342] width 20 height 13
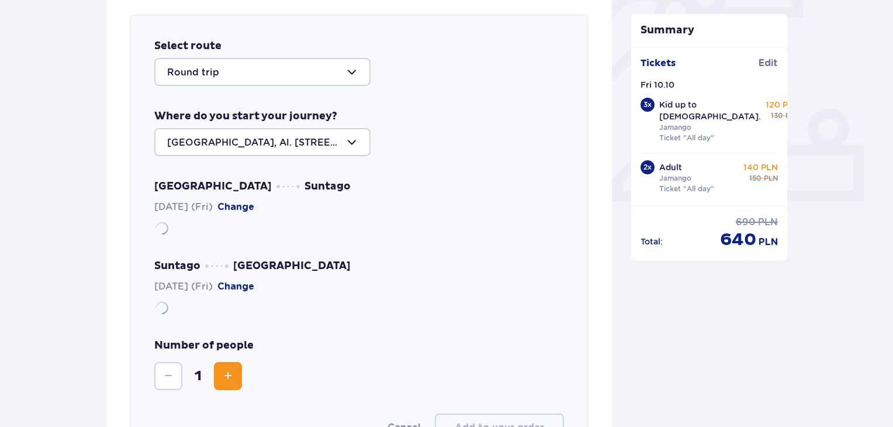
scroll to position [403, 0]
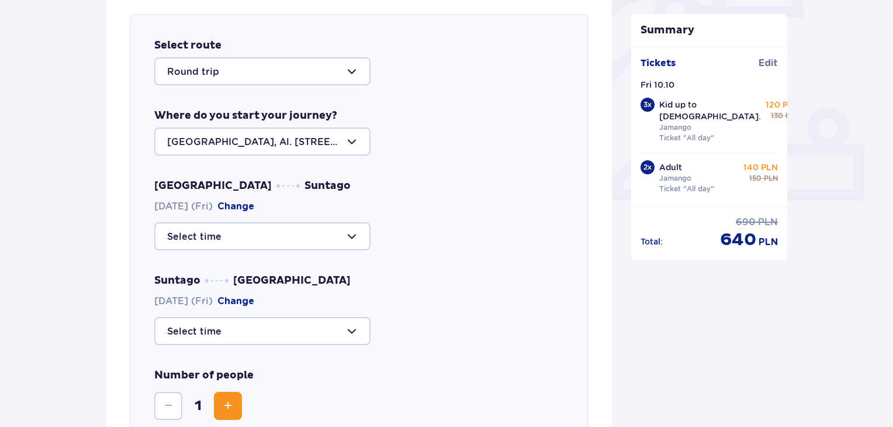
click at [355, 237] on div at bounding box center [262, 236] width 216 height 28
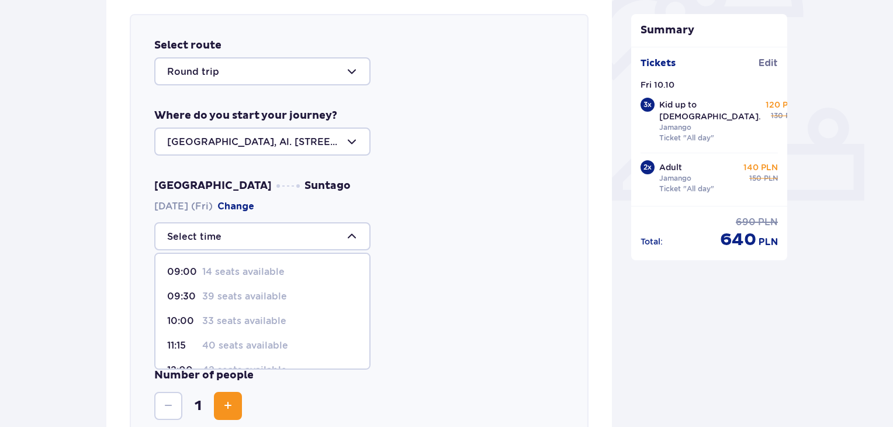
click at [248, 319] on p "33 seats available" at bounding box center [244, 320] width 84 height 13
type input "10:00"
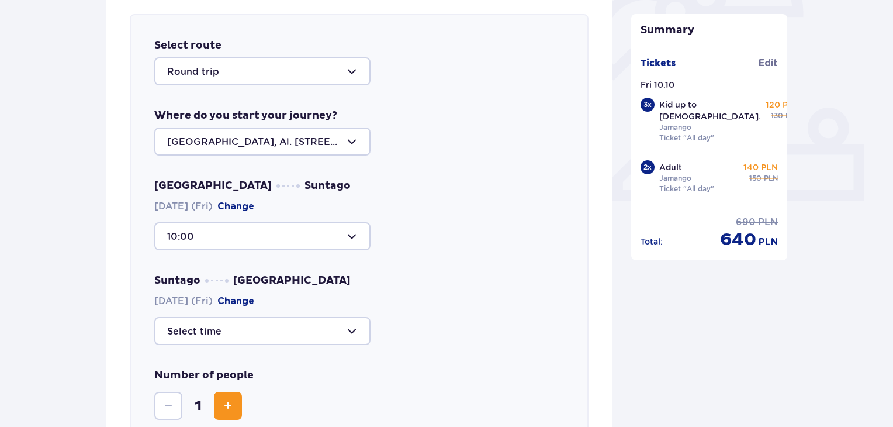
click at [355, 329] on div at bounding box center [262, 331] width 216 height 28
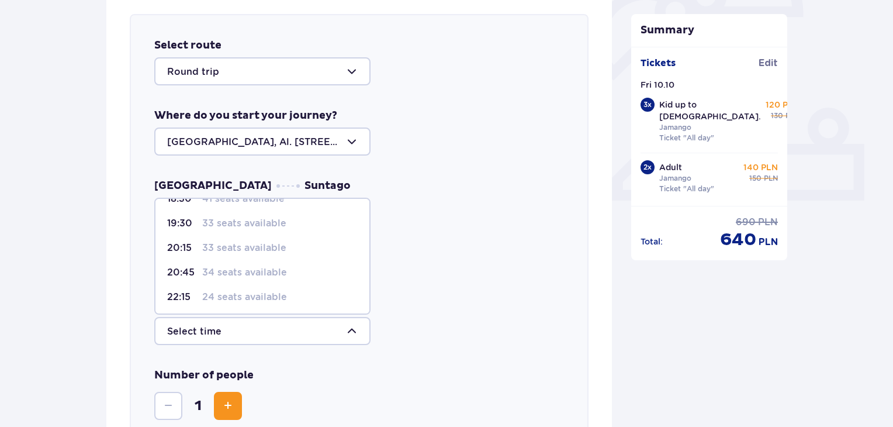
scroll to position [93, 0]
click at [261, 269] on p "34 seats available" at bounding box center [244, 271] width 85 height 13
type input "20:45"
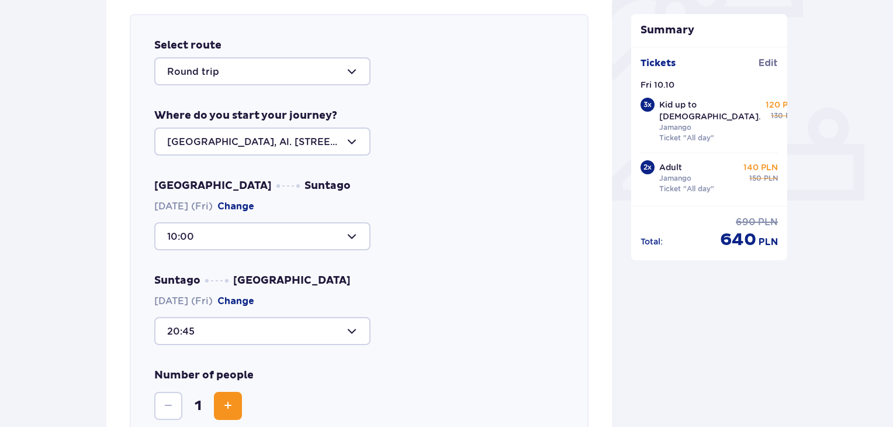
click at [228, 400] on span "Increase" at bounding box center [228, 406] width 14 height 14
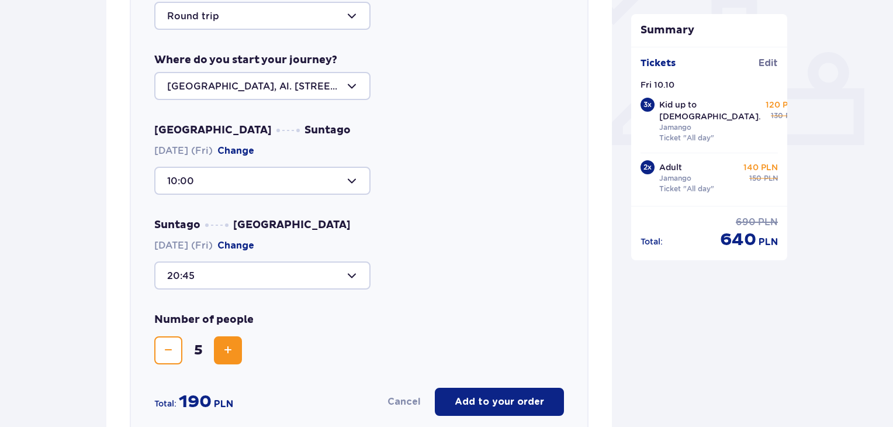
scroll to position [462, 0]
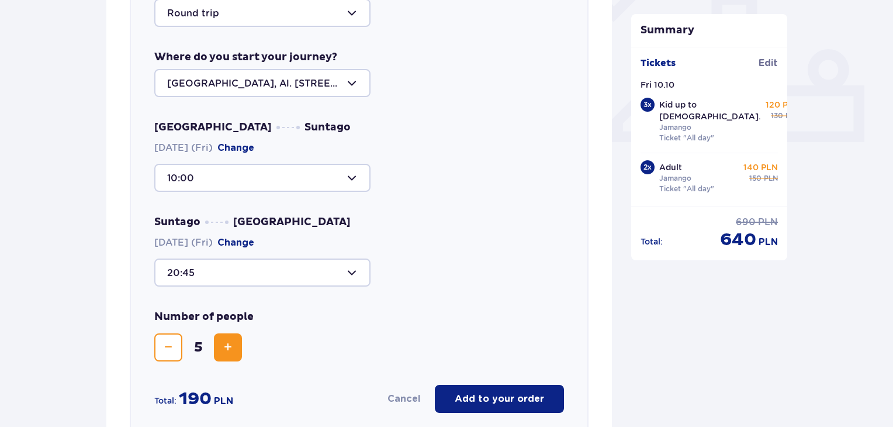
click at [514, 397] on p "Add to your order" at bounding box center [499, 398] width 89 height 13
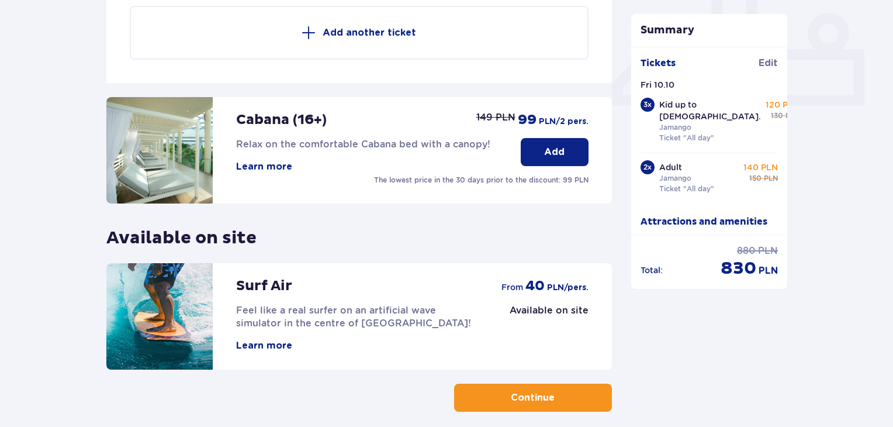
scroll to position [552, 0]
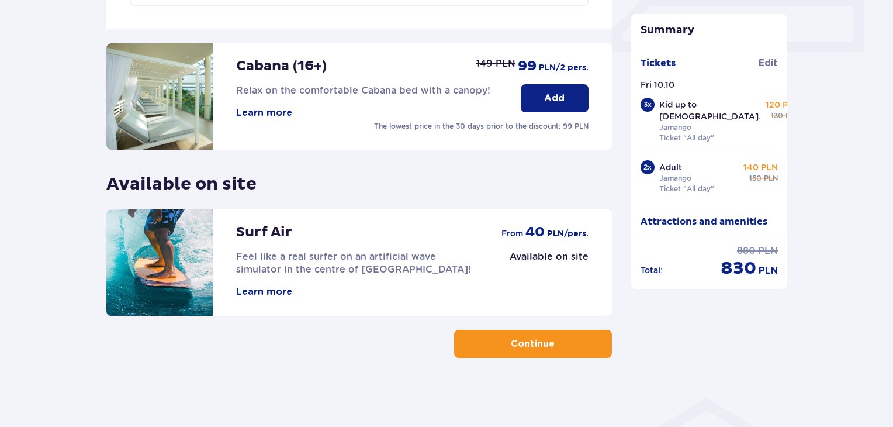
click at [535, 338] on p "Continue" at bounding box center [533, 343] width 44 height 13
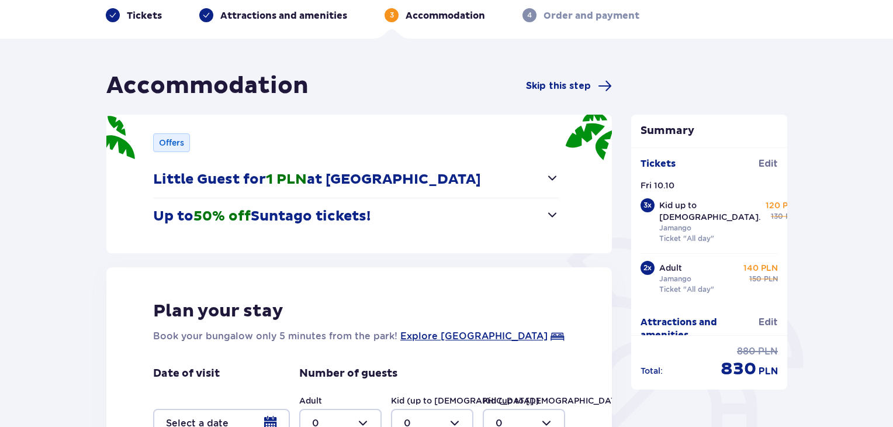
scroll to position [234, 0]
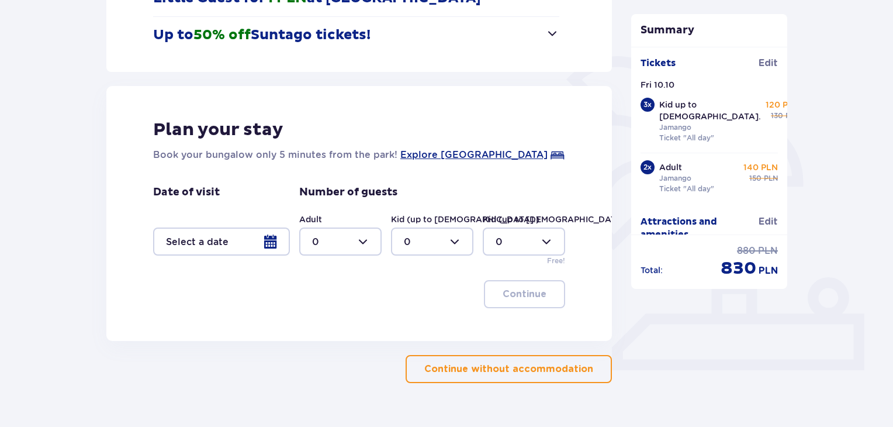
click at [521, 368] on p "Continue without accommodation" at bounding box center [508, 368] width 169 height 13
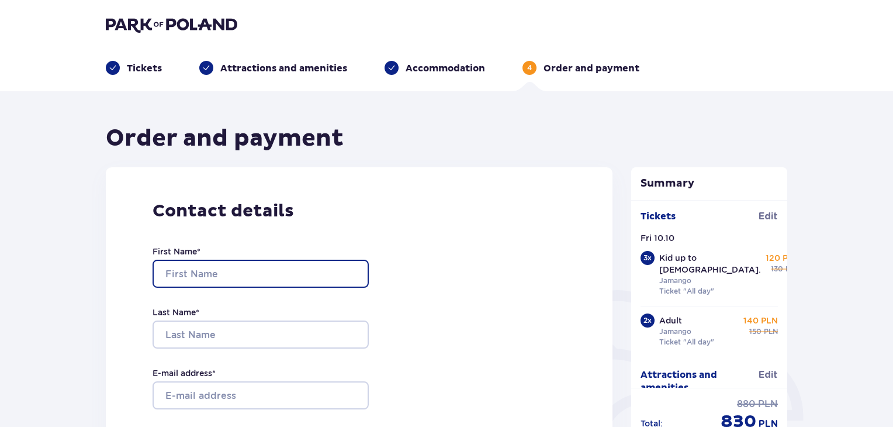
click at [226, 271] on input "First Name *" at bounding box center [261, 274] width 216 height 28
type input "ד"
click at [170, 272] on input "shirley" at bounding box center [261, 274] width 216 height 28
click at [163, 274] on input "shirley" at bounding box center [261, 274] width 216 height 28
type input "Shirley"
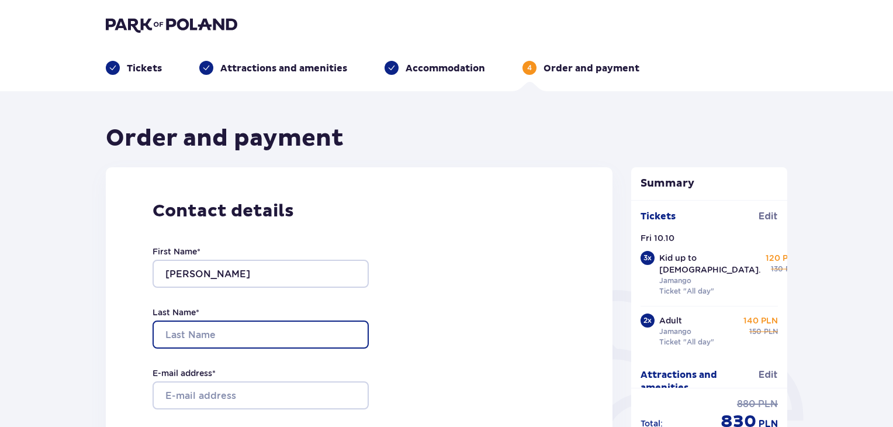
click at [173, 333] on input "Last Name *" at bounding box center [261, 334] width 216 height 28
type input "Ponczek"
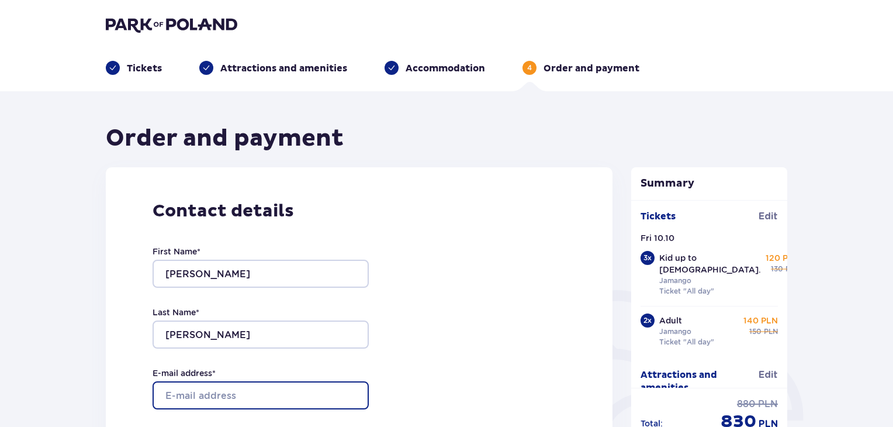
click at [177, 393] on input "E-mail address *" at bounding box center [261, 395] width 216 height 28
type input "Shirleyp2212@gmail.com"
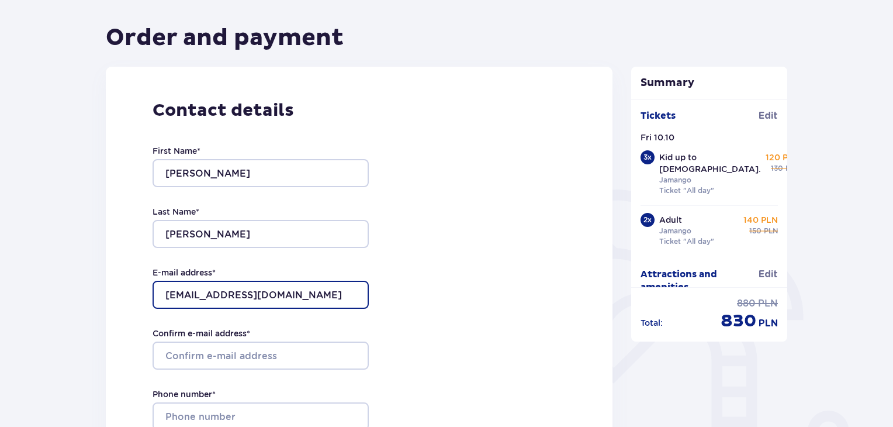
scroll to position [117, 0]
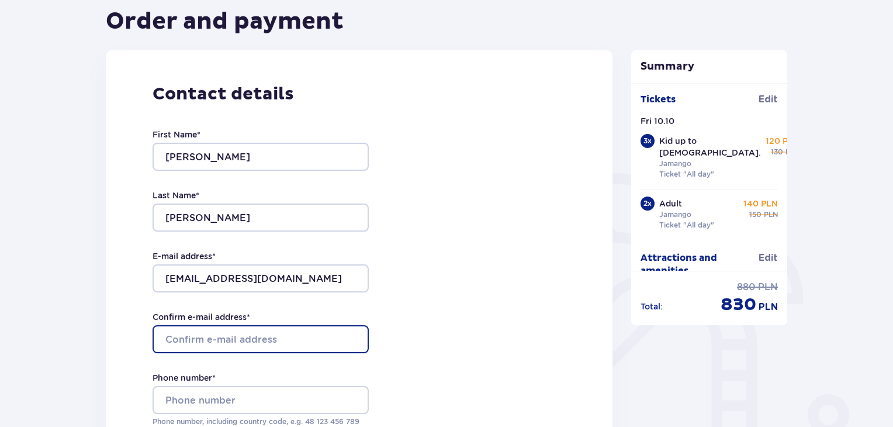
click at [251, 333] on input "Confirm e-mail address *" at bounding box center [261, 339] width 216 height 28
type input "shirleyp2212@gmail.com"
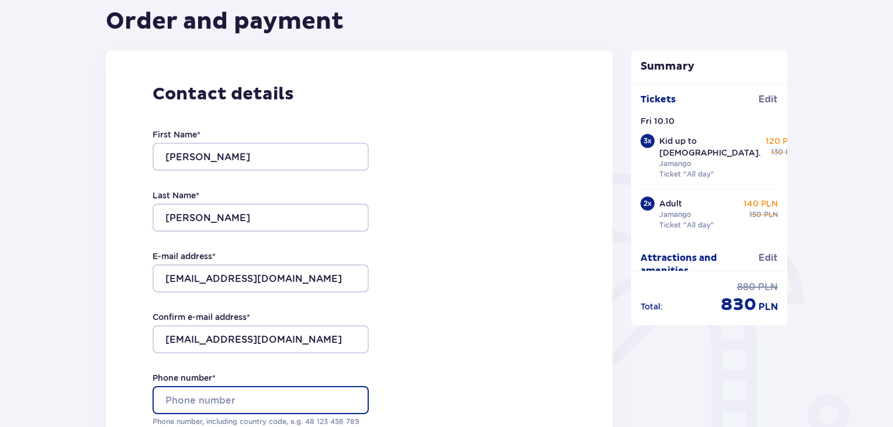
click at [224, 395] on input "Phone number *" at bounding box center [261, 400] width 216 height 28
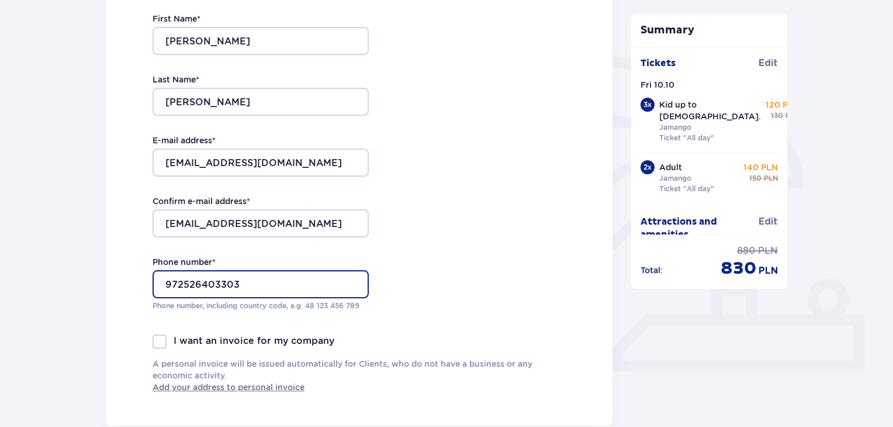
scroll to position [292, 0]
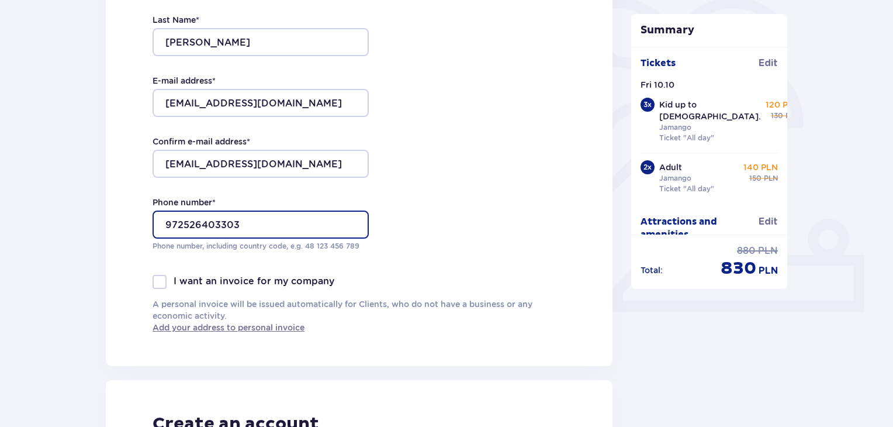
click at [182, 224] on input "972526403303" at bounding box center [261, 224] width 216 height 28
click at [196, 224] on input "972 526403303" at bounding box center [261, 224] width 216 height 28
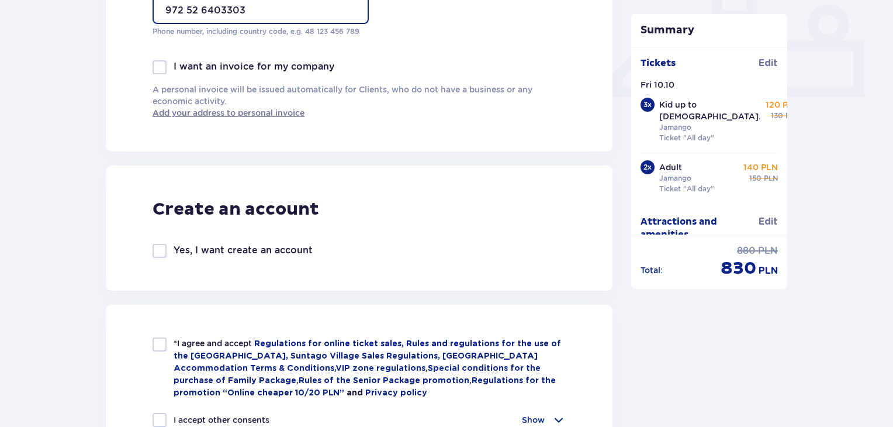
scroll to position [585, 0]
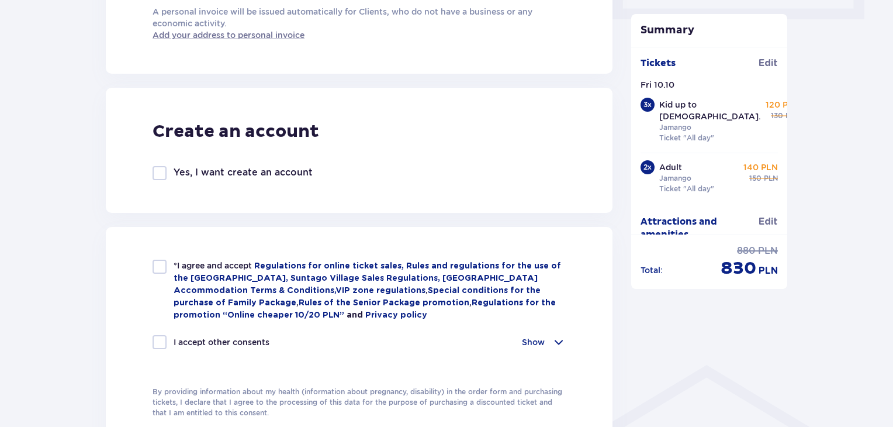
type input "972 52 6403303"
click at [161, 340] on div at bounding box center [160, 342] width 14 height 14
checkbox input "true"
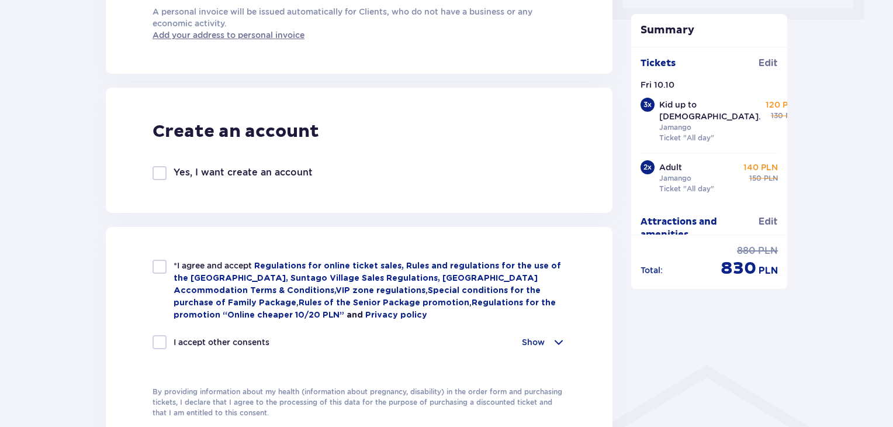
checkbox input "true"
click at [165, 268] on div at bounding box center [160, 267] width 14 height 14
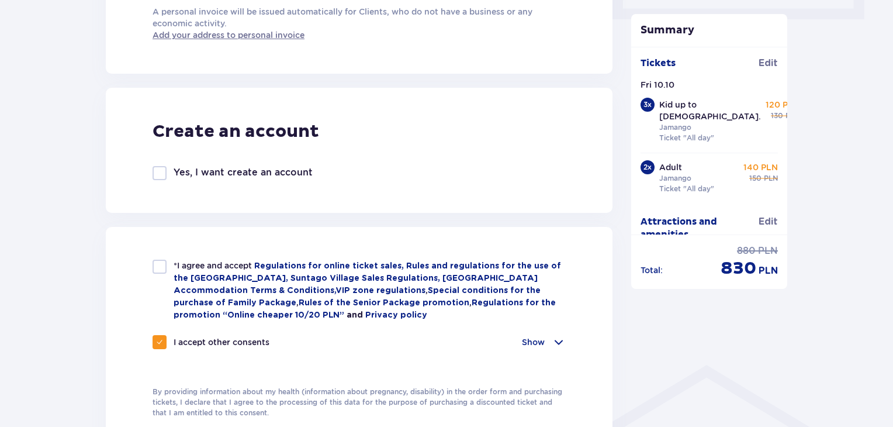
checkbox input "true"
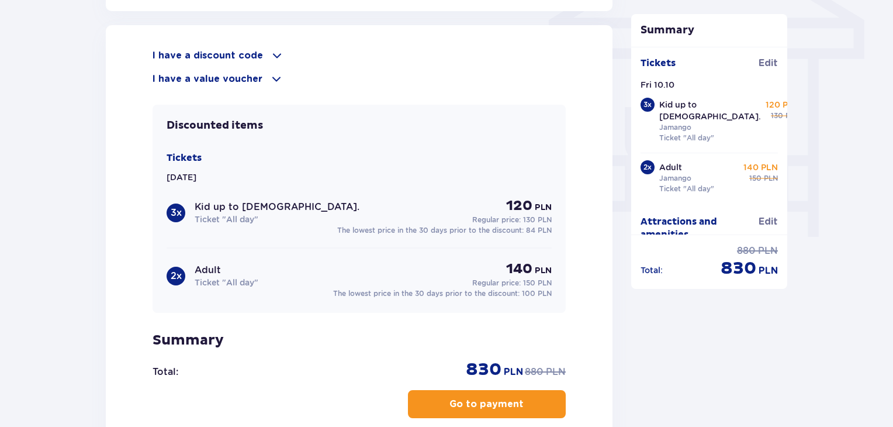
scroll to position [1111, 0]
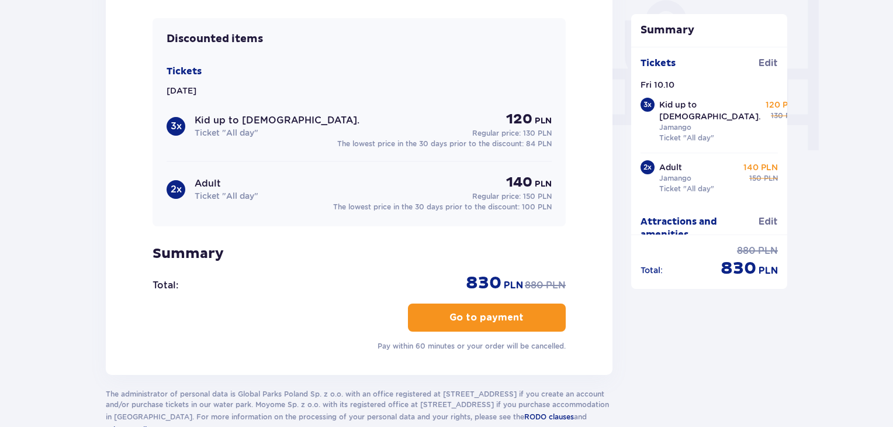
click at [503, 313] on p "Go to payment" at bounding box center [487, 317] width 74 height 13
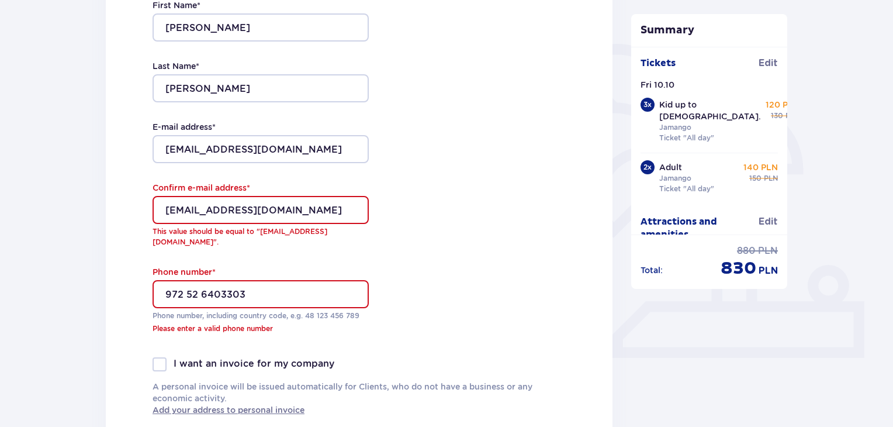
scroll to position [223, 0]
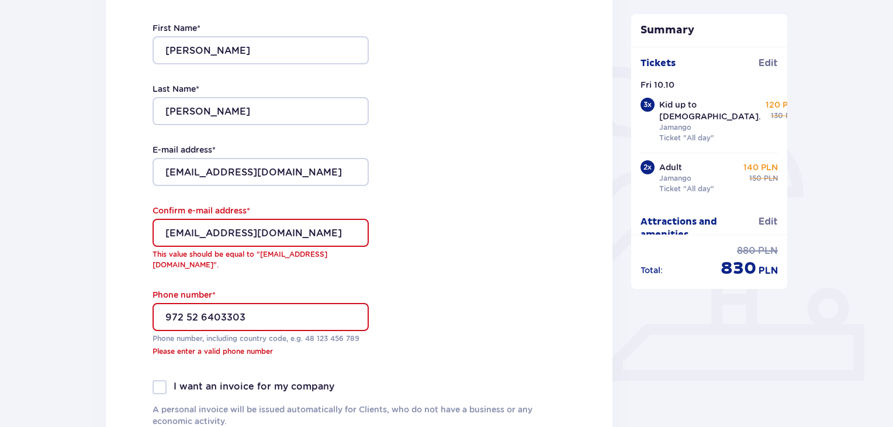
click at [172, 234] on input "shirleyp2212@gmail.com" at bounding box center [261, 233] width 216 height 28
type input "Shirleyp2212@gmail.com"
click at [381, 267] on div "Contact details First Name * Shirley Last Name * Ponczek E-mail address * Shirl…" at bounding box center [359, 207] width 507 height 527
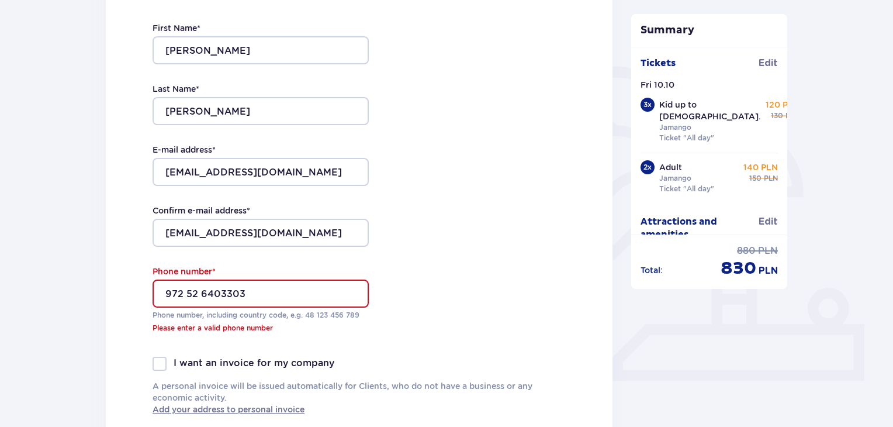
click at [262, 292] on input "972 52 6403303" at bounding box center [261, 293] width 216 height 28
drag, startPoint x: 262, startPoint y: 292, endPoint x: 148, endPoint y: 293, distance: 114.0
click at [148, 293] on div "Contact details First Name * Shirley Last Name * Ponczek E-mail address * Shirl…" at bounding box center [359, 196] width 507 height 504
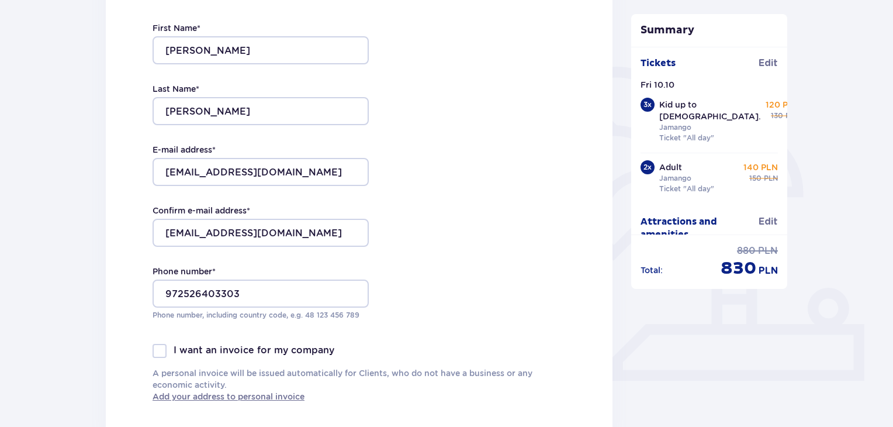
click at [374, 334] on div "Contact details First Name * Shirley Last Name * Ponczek E-mail address * Shirl…" at bounding box center [359, 189] width 507 height 491
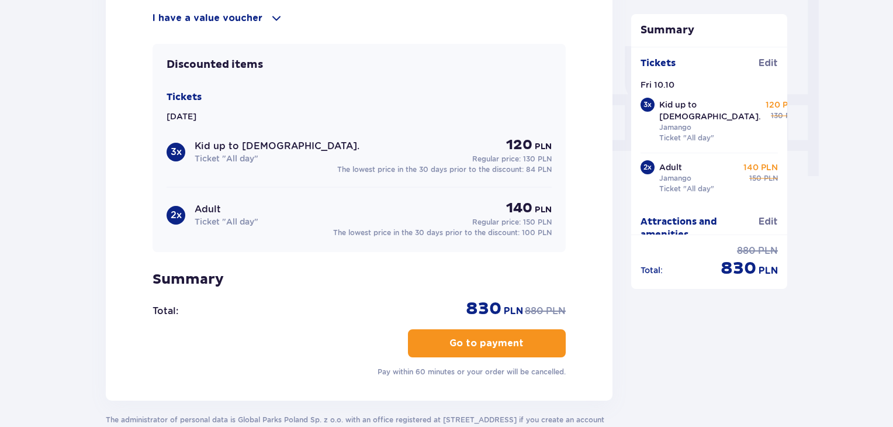
scroll to position [1100, 0]
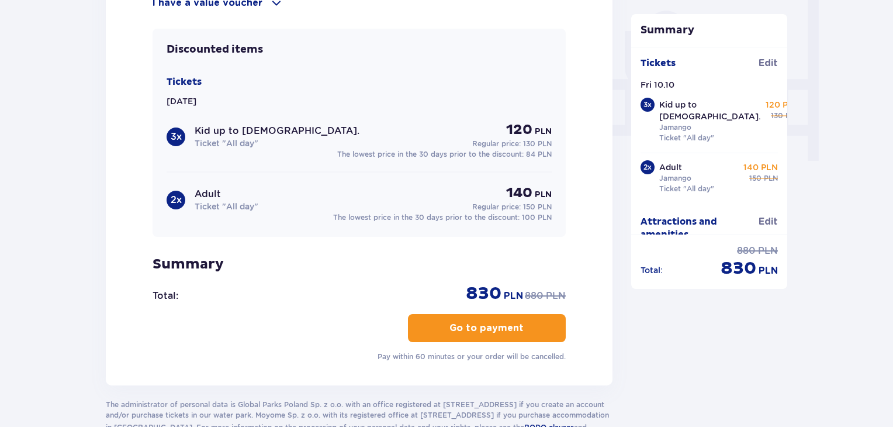
click at [470, 322] on p "Go to payment" at bounding box center [487, 328] width 74 height 13
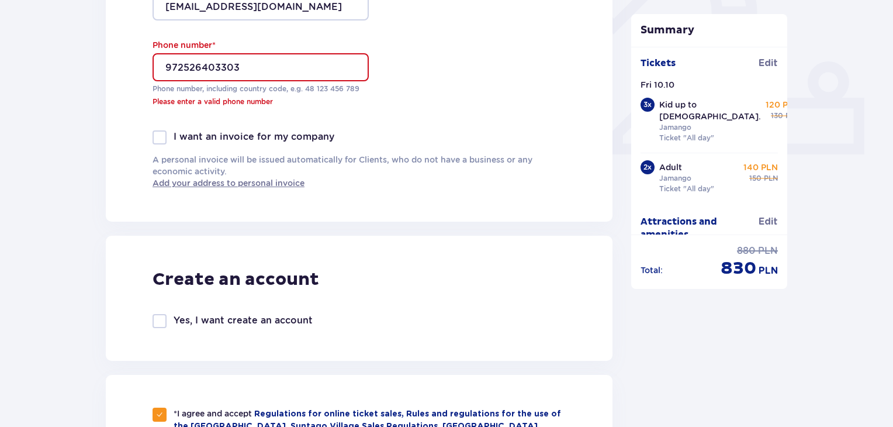
scroll to position [444, 0]
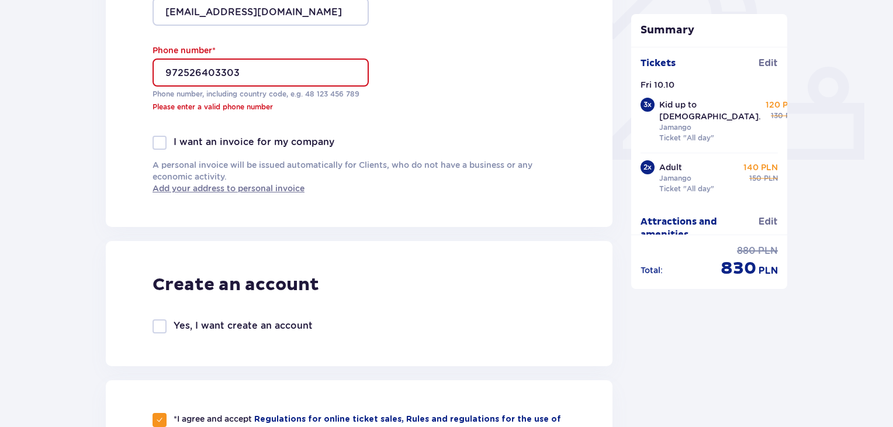
click at [193, 73] on input "972526403303" at bounding box center [261, 72] width 216 height 28
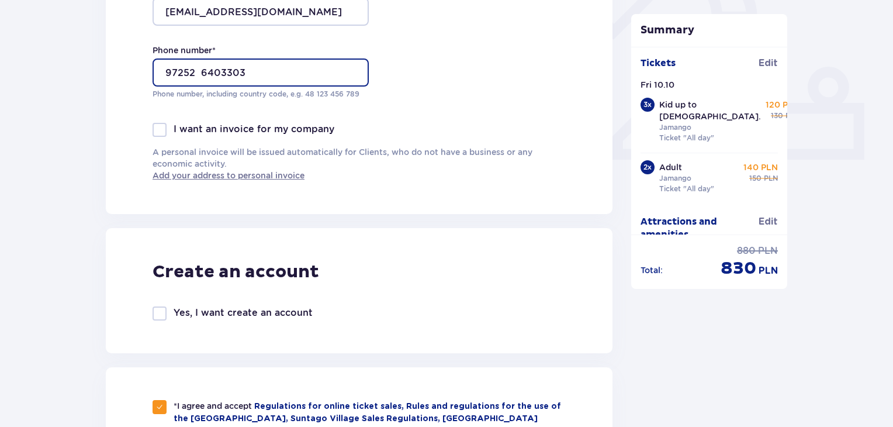
click at [181, 71] on input "97252 6403303" at bounding box center [261, 72] width 216 height 28
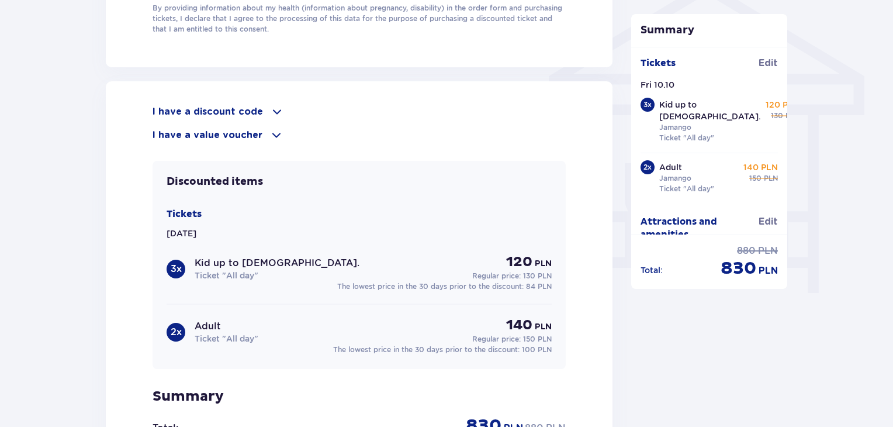
scroll to position [1087, 0]
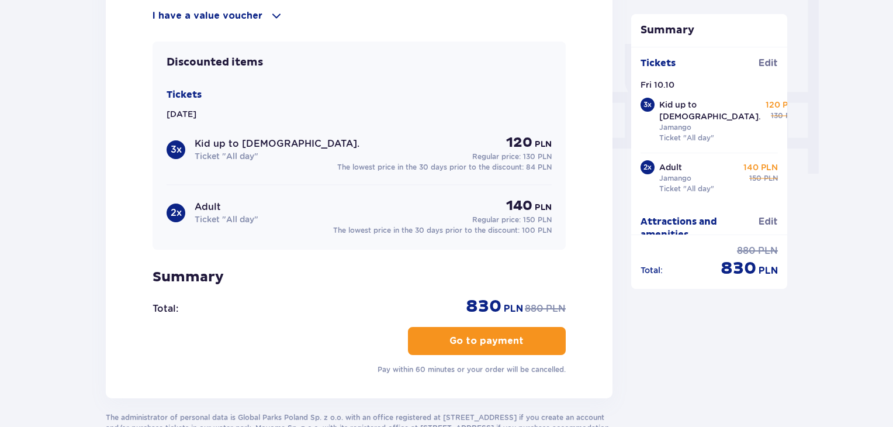
click at [499, 335] on p "Go to payment" at bounding box center [487, 340] width 74 height 13
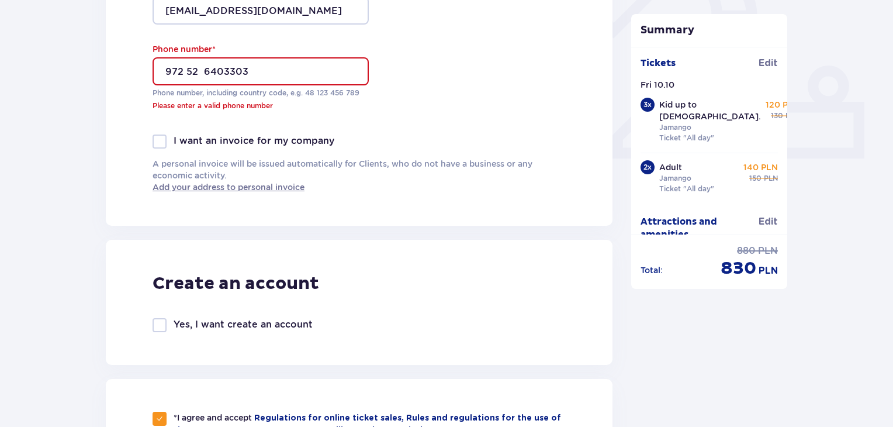
scroll to position [444, 0]
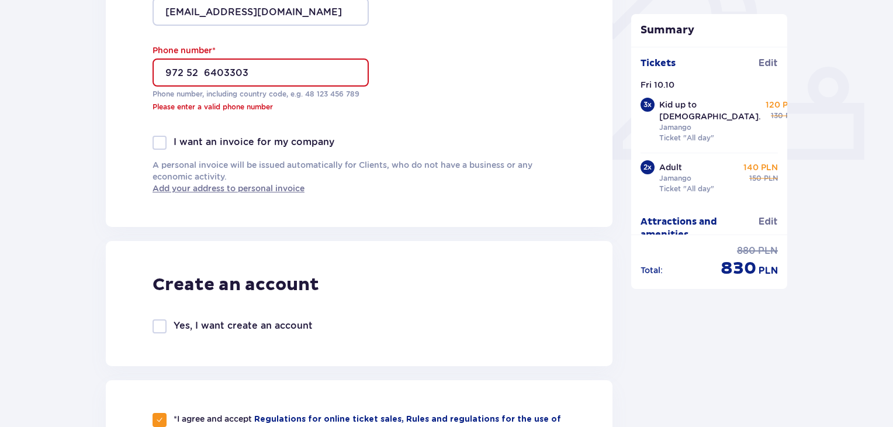
drag, startPoint x: 255, startPoint y: 74, endPoint x: 160, endPoint y: 77, distance: 95.3
click at [160, 77] on input "972 52 6403303" at bounding box center [261, 72] width 216 height 28
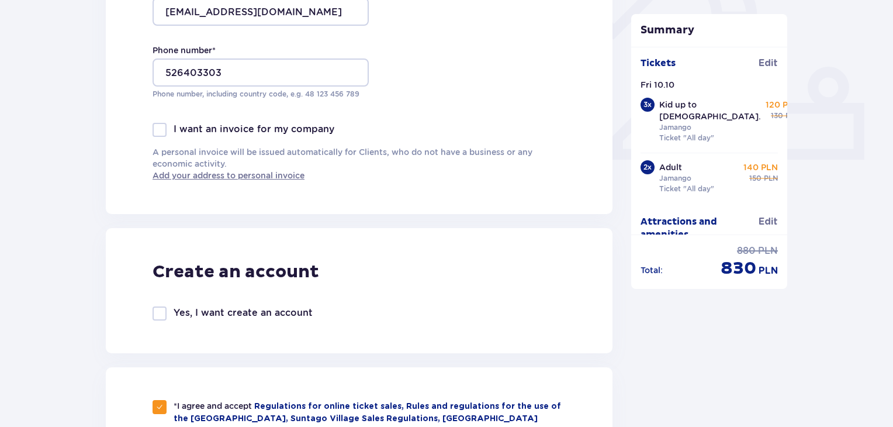
click at [164, 73] on input "526403303" at bounding box center [261, 72] width 216 height 28
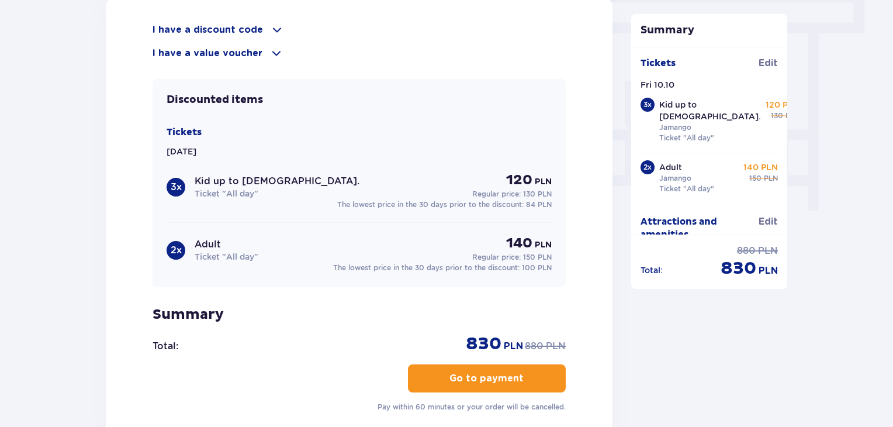
scroll to position [1087, 0]
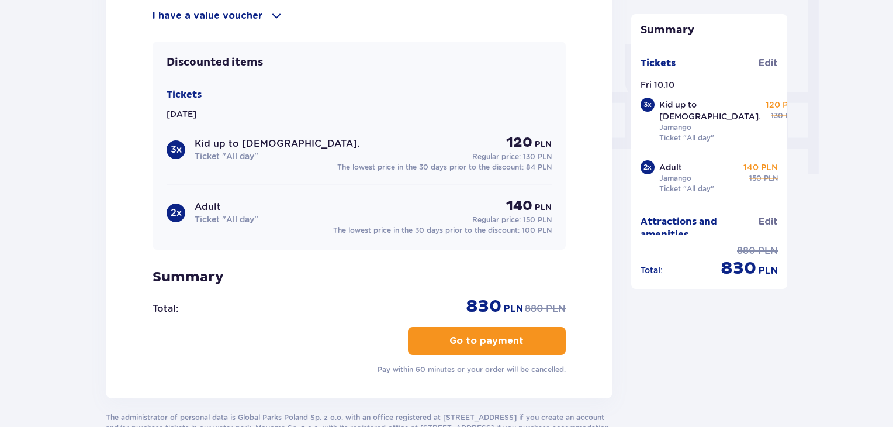
click at [482, 337] on p "Go to payment" at bounding box center [487, 340] width 74 height 13
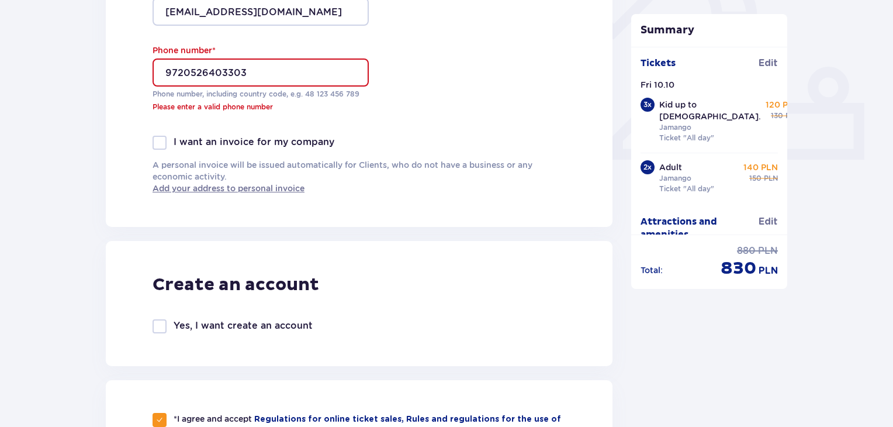
scroll to position [444, 0]
drag, startPoint x: 182, startPoint y: 73, endPoint x: 255, endPoint y: 82, distance: 73.6
click at [255, 82] on input "9720526403303" at bounding box center [261, 72] width 216 height 28
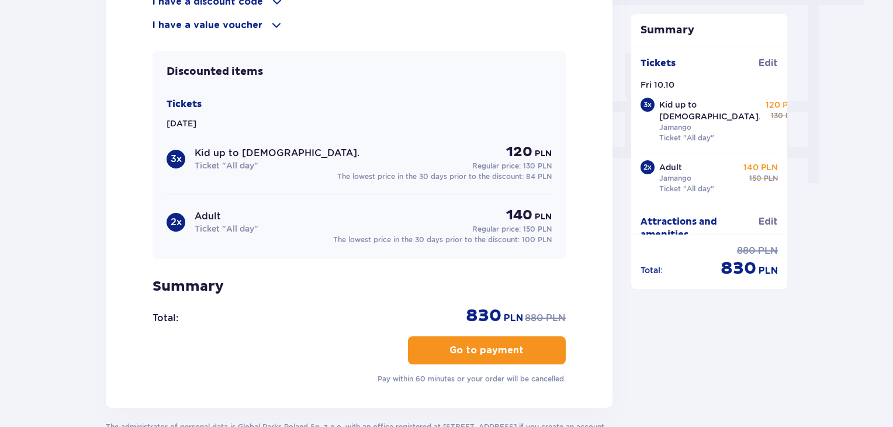
scroll to position [1146, 0]
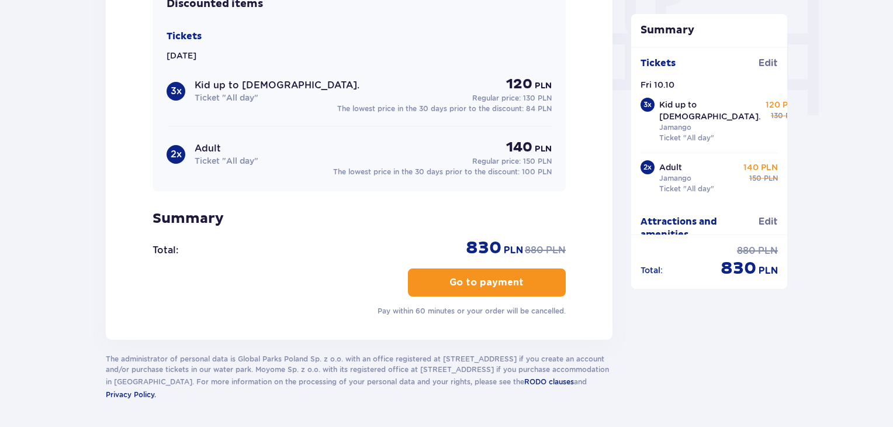
click at [469, 278] on p "Go to payment" at bounding box center [487, 282] width 74 height 13
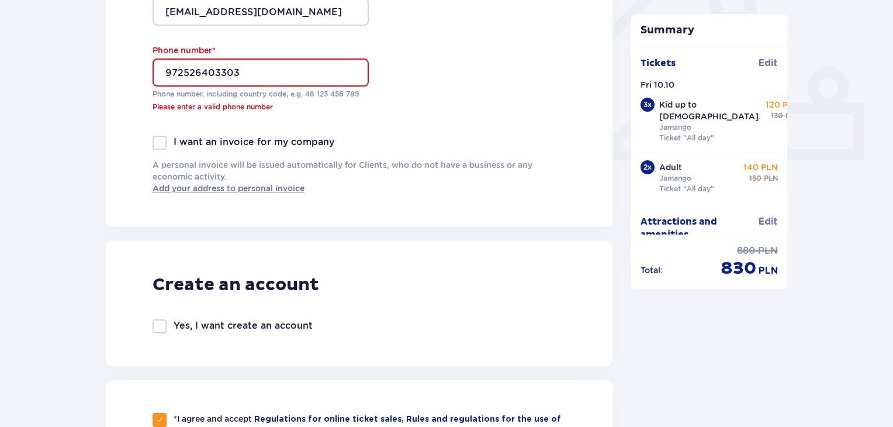
scroll to position [444, 0]
drag, startPoint x: 469, startPoint y: 278, endPoint x: 704, endPoint y: 352, distance: 246.3
click at [704, 352] on div "Summary Ticket added to cart Tickets Edit Fri 10.10 3 x Kid up to 16 y.o. Jaman…" at bounding box center [709, 397] width 175 height 1435
click at [164, 71] on input "972526403303" at bounding box center [261, 72] width 216 height 28
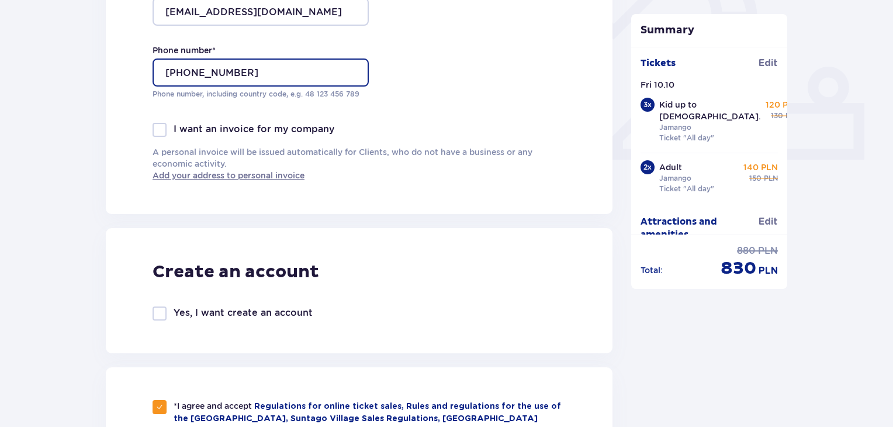
type input "+972526403303"
click at [379, 269] on div "Create an account" at bounding box center [359, 272] width 413 height 22
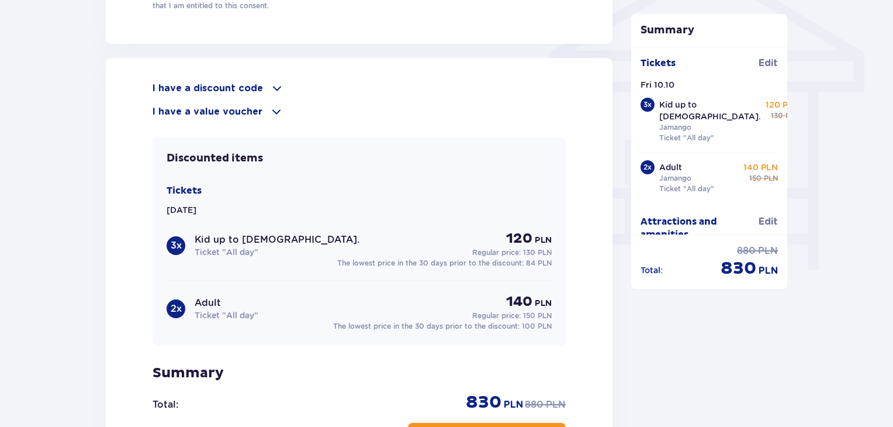
scroll to position [1029, 0]
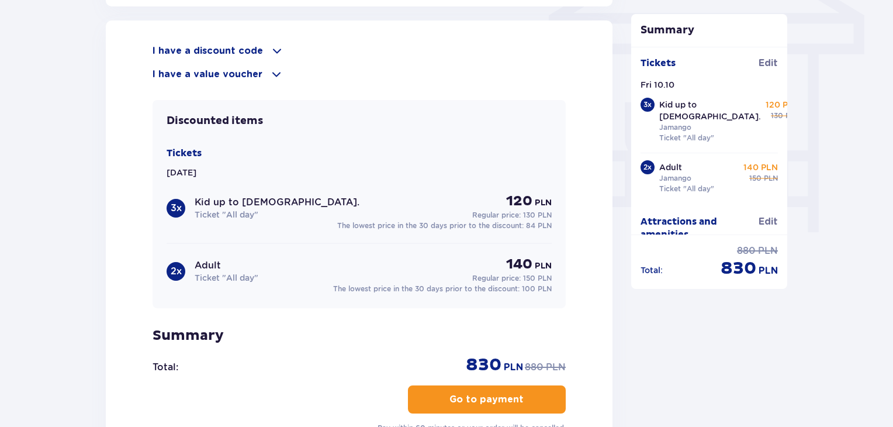
click at [477, 393] on p "Go to payment" at bounding box center [487, 399] width 74 height 13
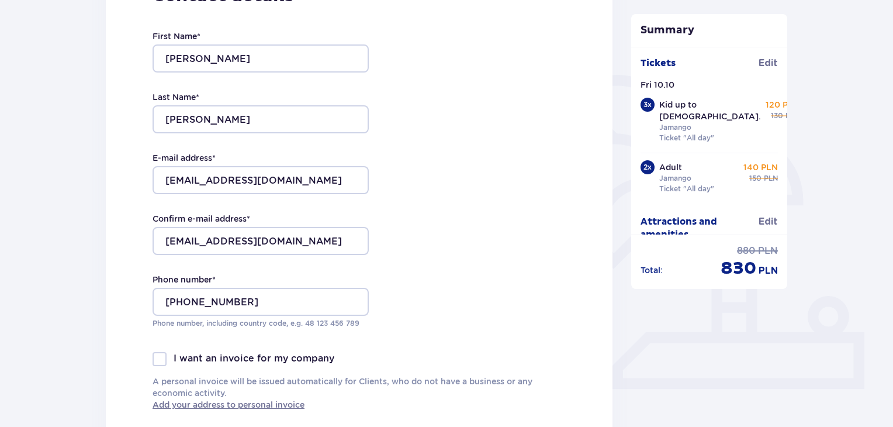
scroll to position [210, 0]
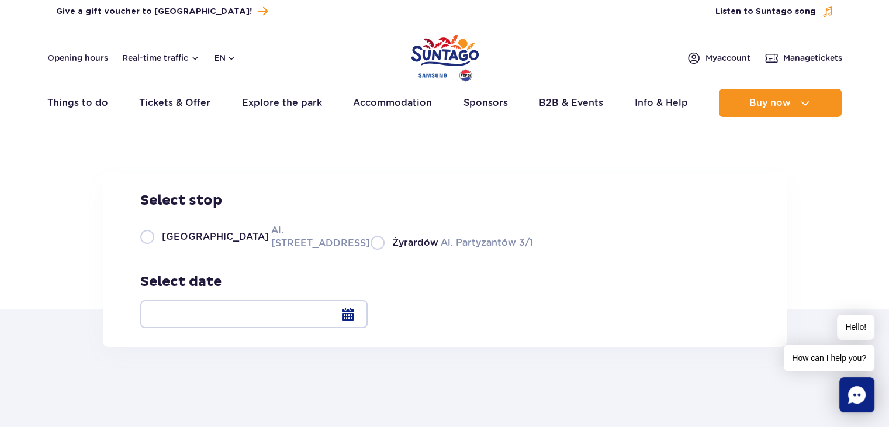
click at [492, 239] on div "Suntago Bus schedule Select stop [GEOGRAPHIC_DATA] Al. [STREET_ADDRESS] Partyza…" at bounding box center [444, 220] width 889 height 178
click at [145, 250] on label "Warsaw Al. [STREET_ADDRESS]" at bounding box center [248, 236] width 216 height 26
click at [145, 250] on input "Warsaw Al. [STREET_ADDRESS]" at bounding box center [146, 248] width 13 height 2
radio input "true"
click at [368, 314] on div at bounding box center [253, 314] width 227 height 28
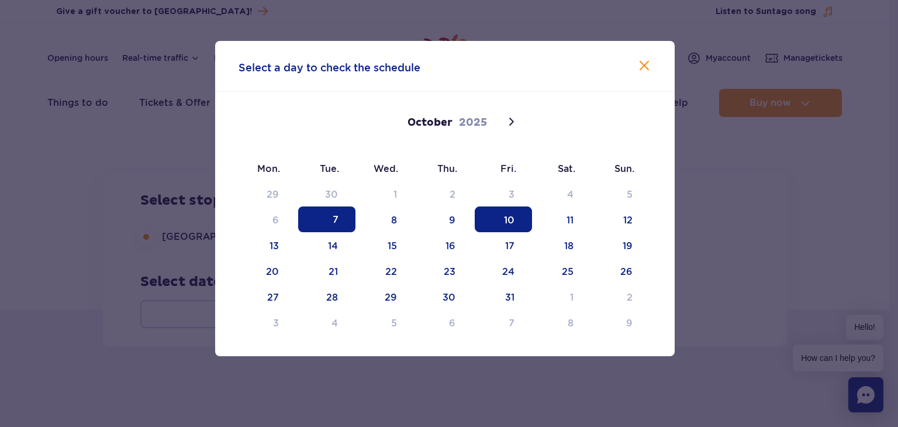
click at [515, 219] on span "10" at bounding box center [503, 219] width 57 height 26
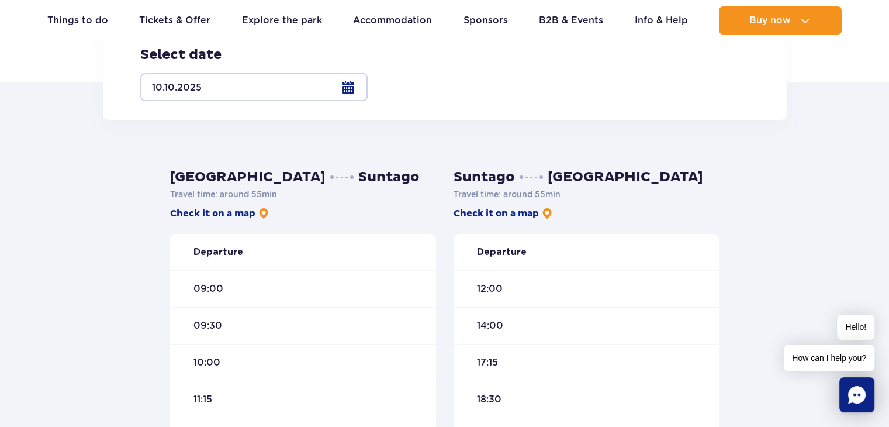
scroll to position [292, 0]
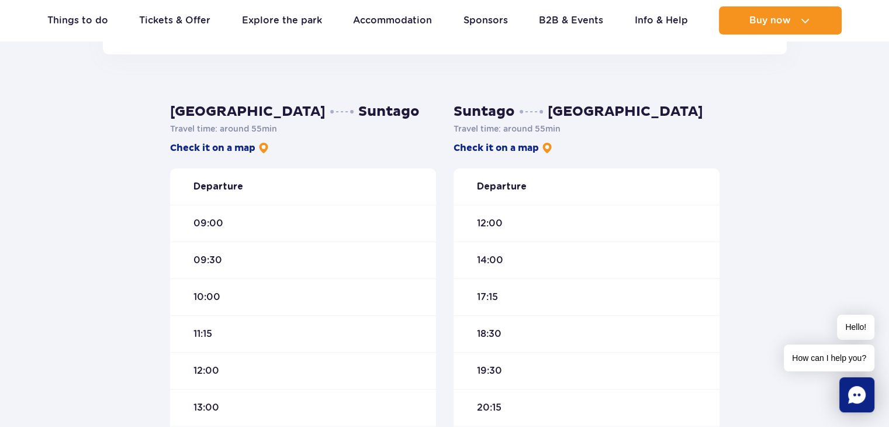
click at [209, 295] on span "10:00" at bounding box center [206, 297] width 27 height 13
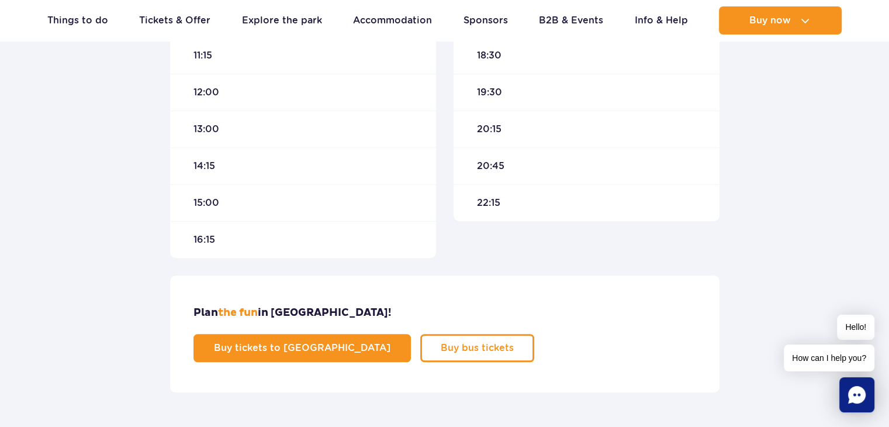
scroll to position [643, 0]
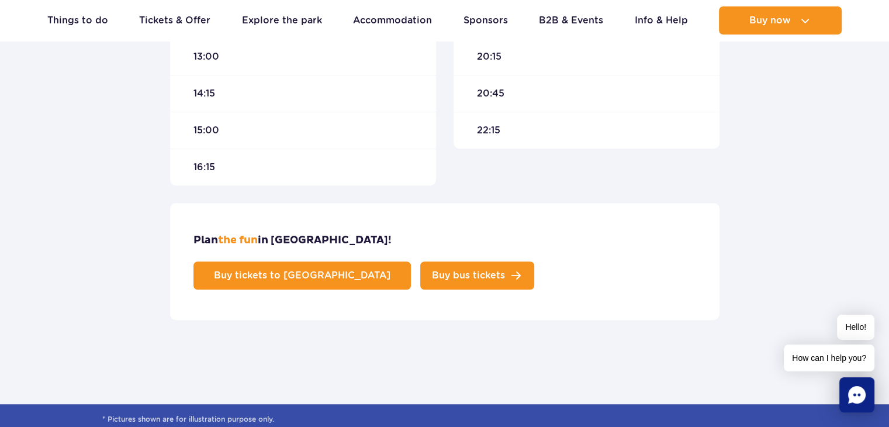
click at [505, 271] on span "Buy bus tickets" at bounding box center [468, 275] width 73 height 9
